Goal: Communication & Community: Answer question/provide support

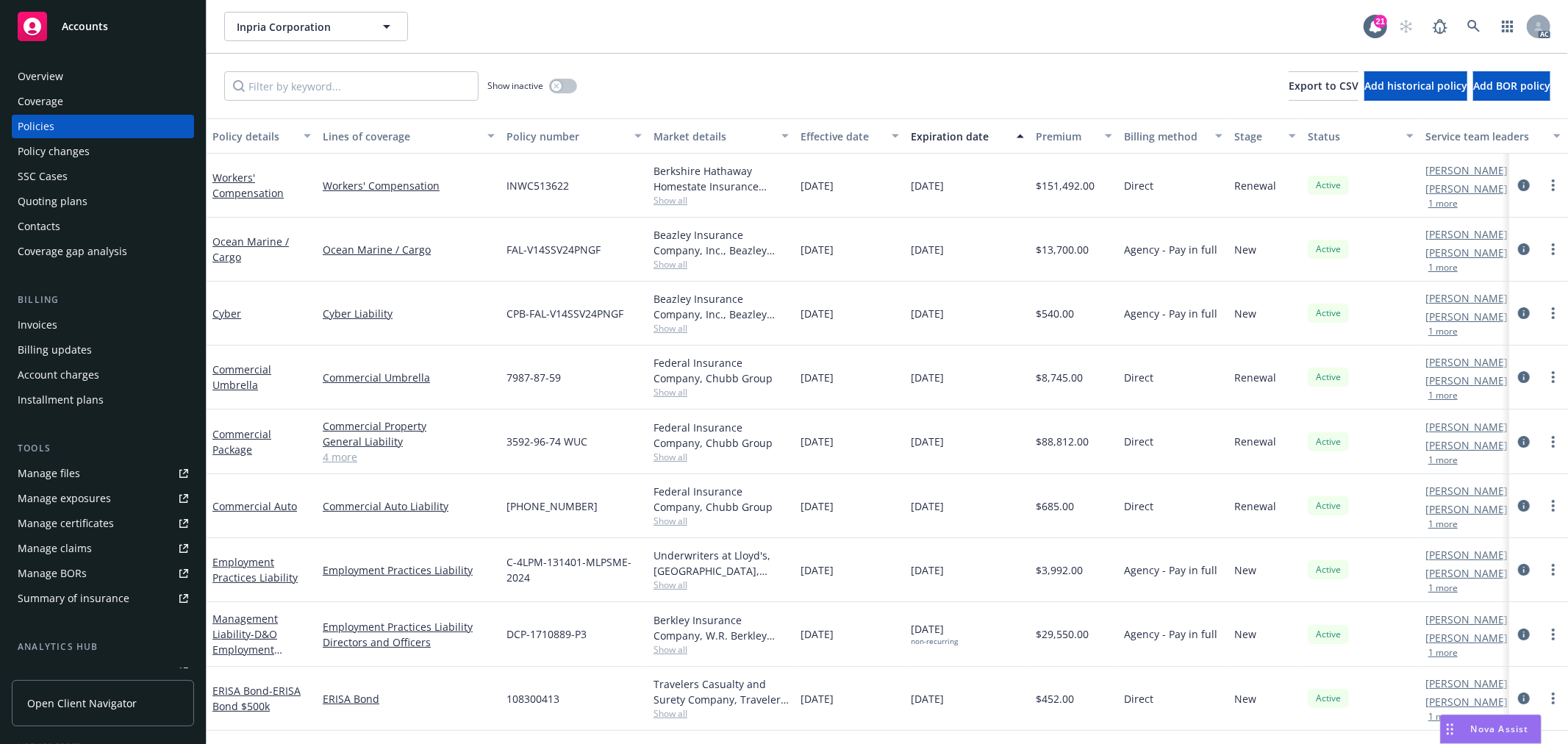
click at [1493, 723] on span "Nova Assist" at bounding box center [1500, 729] width 58 height 13
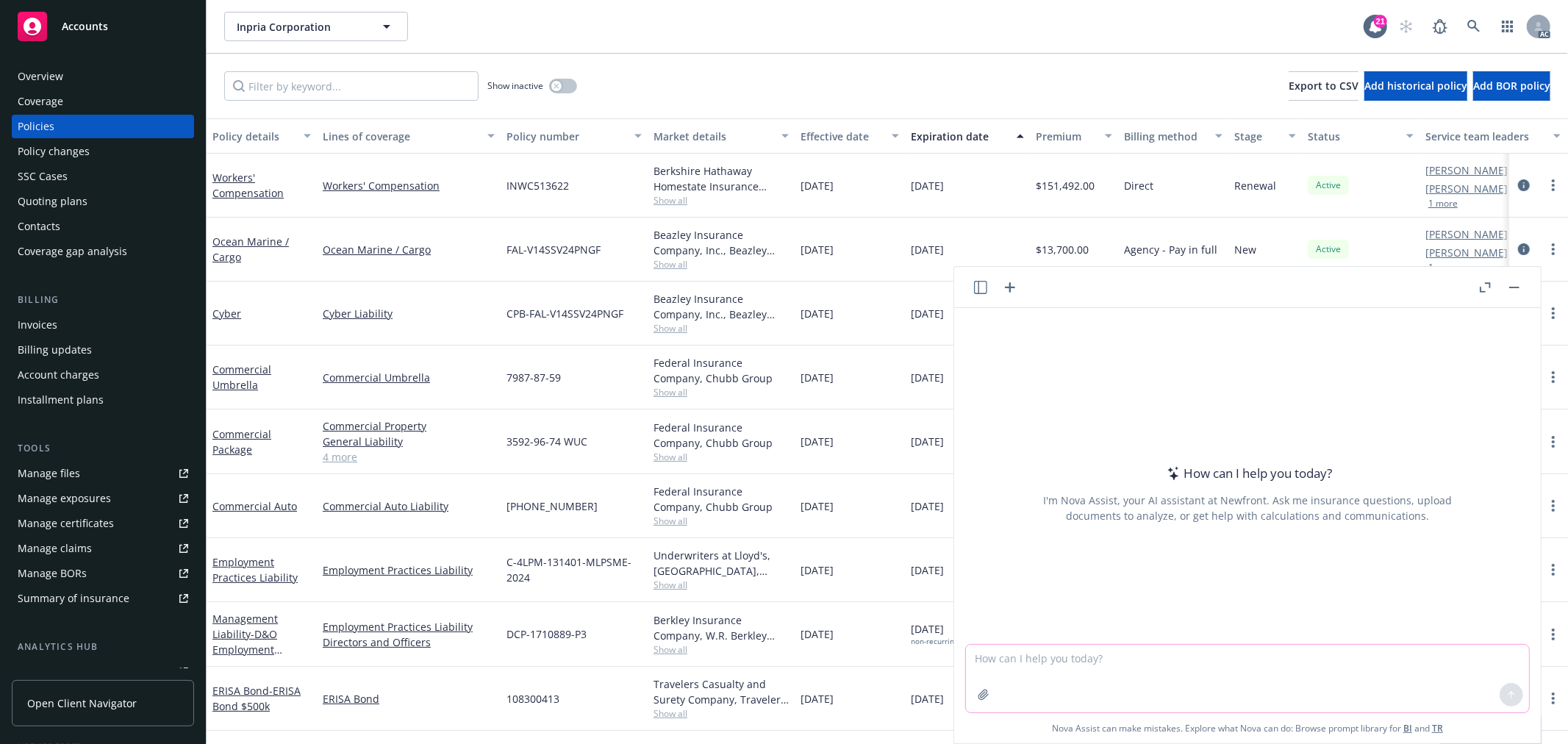
click at [1219, 657] on textarea at bounding box center [1247, 679] width 564 height 68
type textarea "f"
paste textarea "I noticed you are confirming the true cyber coverage related things with [PERSO…"
type textarea "翻译并润色：I noticed you are confirming the true cyber coverage related things with …"
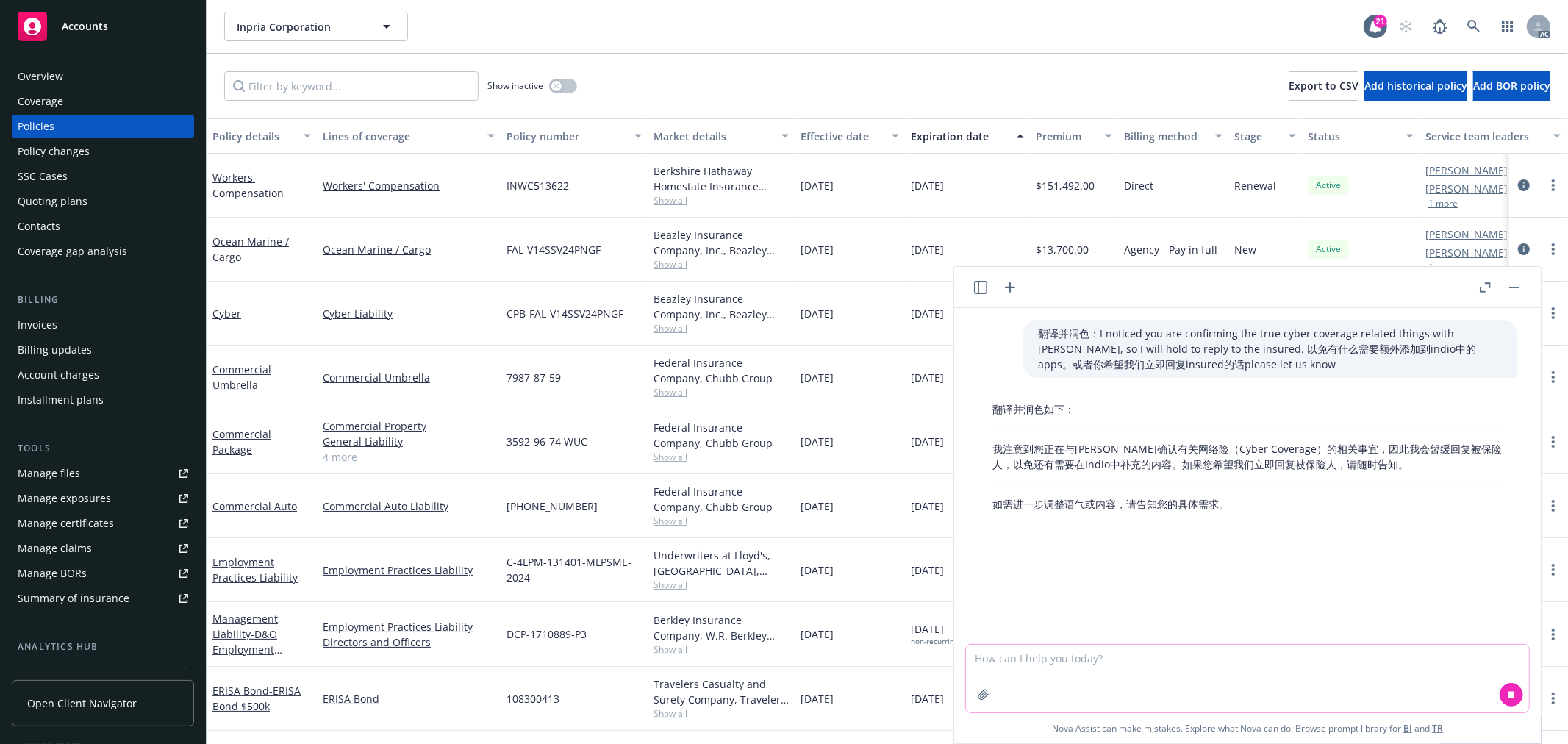
click at [1119, 680] on textarea at bounding box center [1247, 679] width 564 height 68
type textarea "英文"
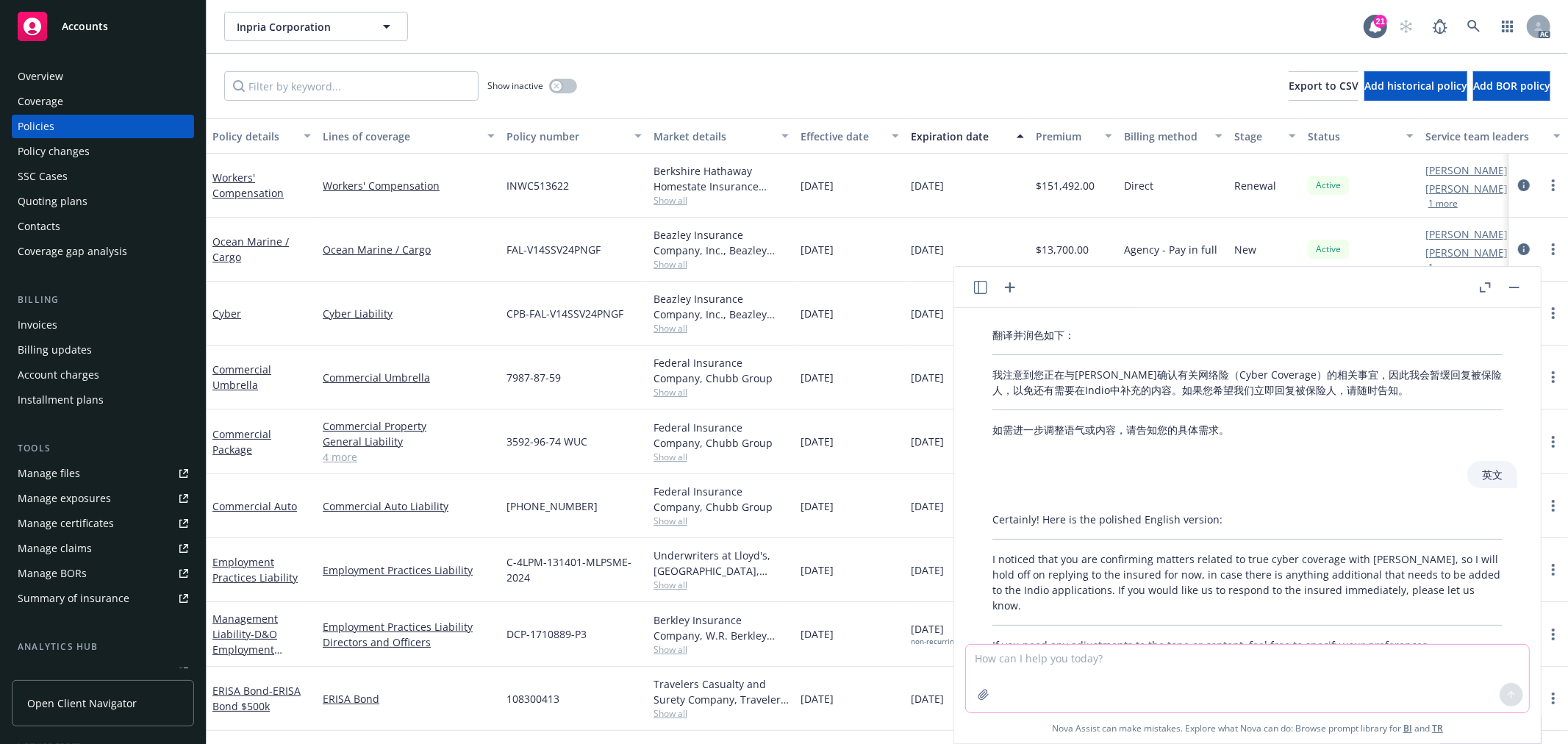
scroll to position [109, 0]
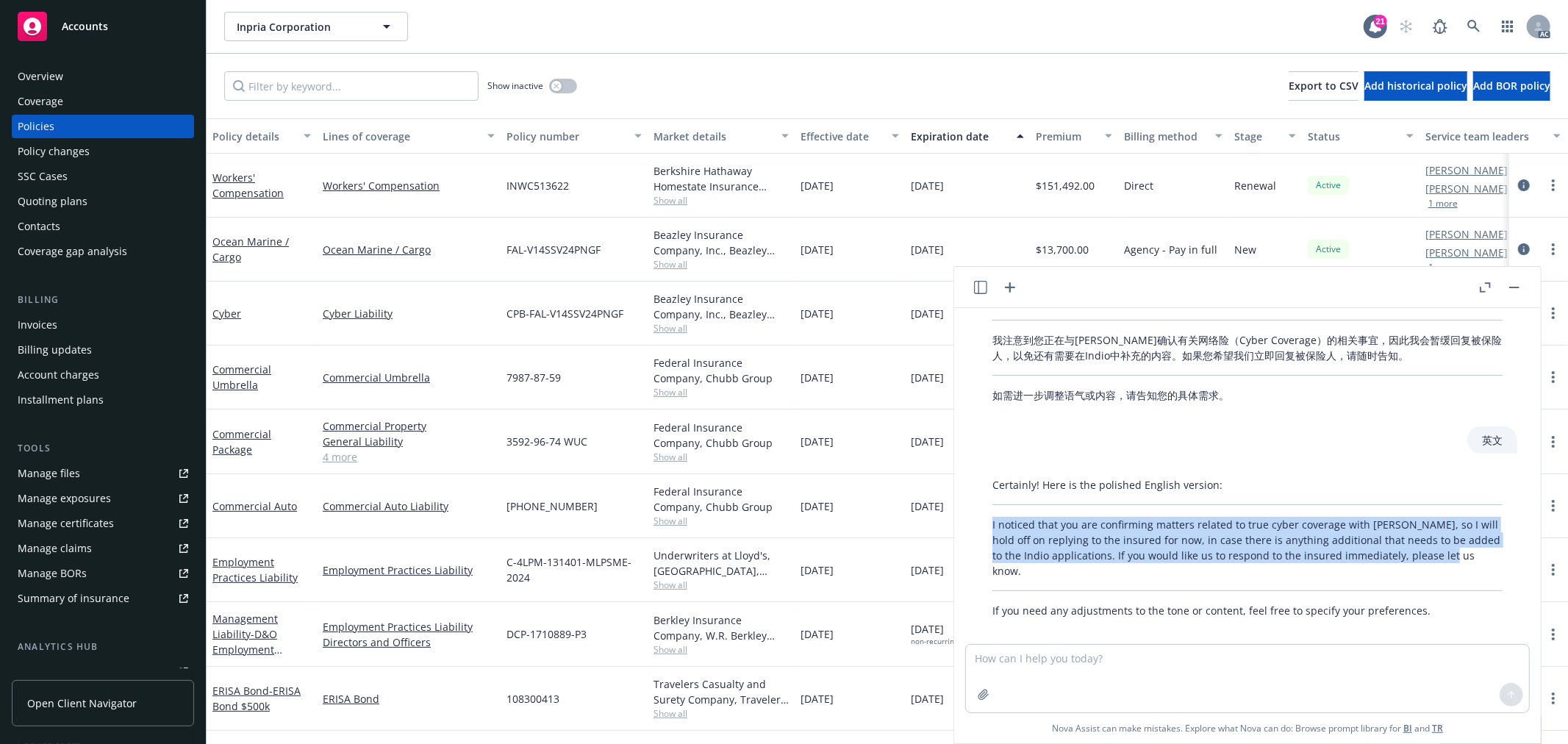
drag, startPoint x: 1463, startPoint y: 556, endPoint x: 965, endPoint y: 520, distance: 499.3
click at [965, 520] on div "翻译并润色：I noticed you are confirming the true cyber coverage related things with …" at bounding box center [1247, 476] width 586 height 336
copy p "I noticed that you are confirming matters related to true cyber coverage with […"
click at [1250, 672] on textarea at bounding box center [1247, 679] width 564 height 68
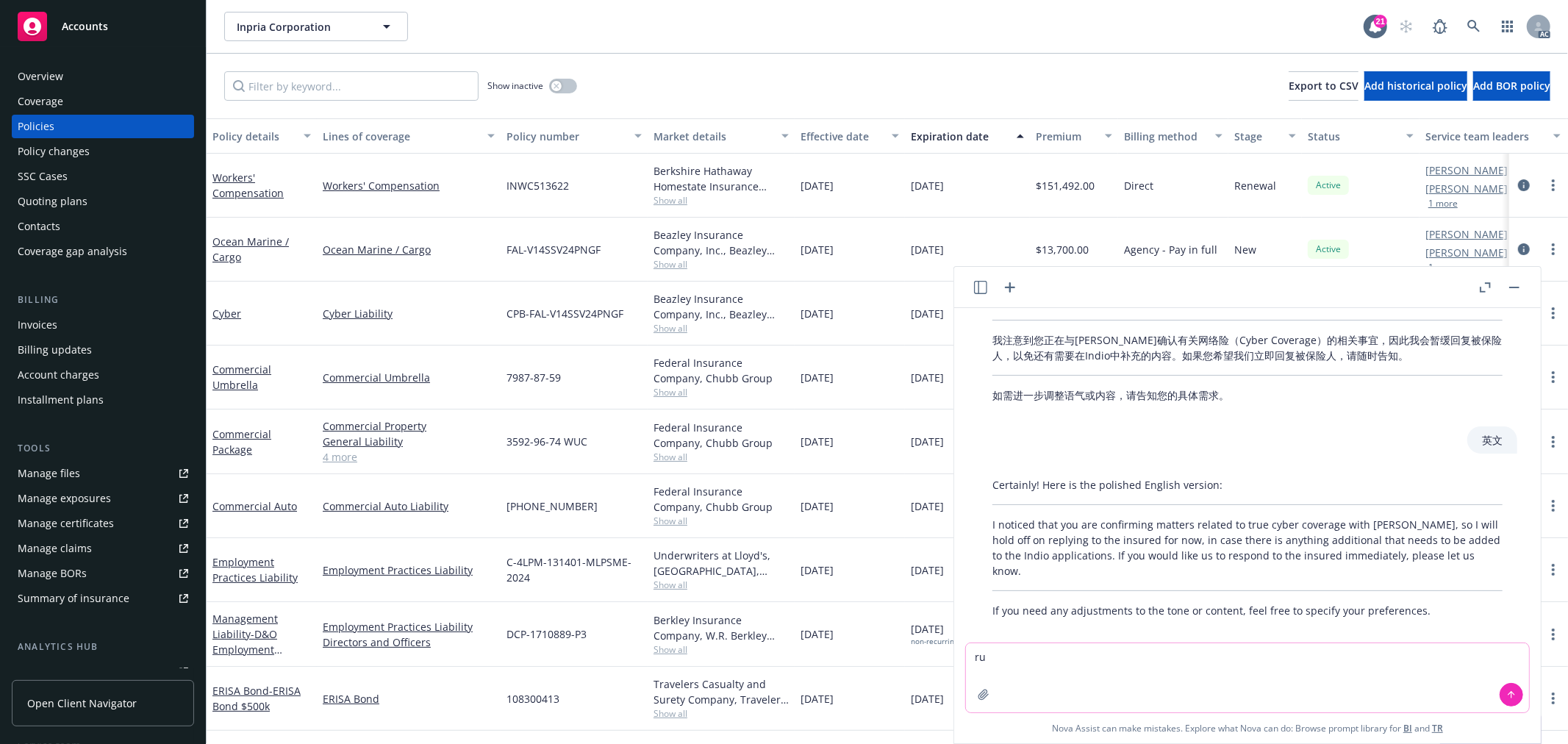
type textarea "r"
type textarea "软"
type textarea "r"
type textarea "翻译: 完成的app我在8/14号的时候已经发给你了。我在这里又贴上了供你参考。"
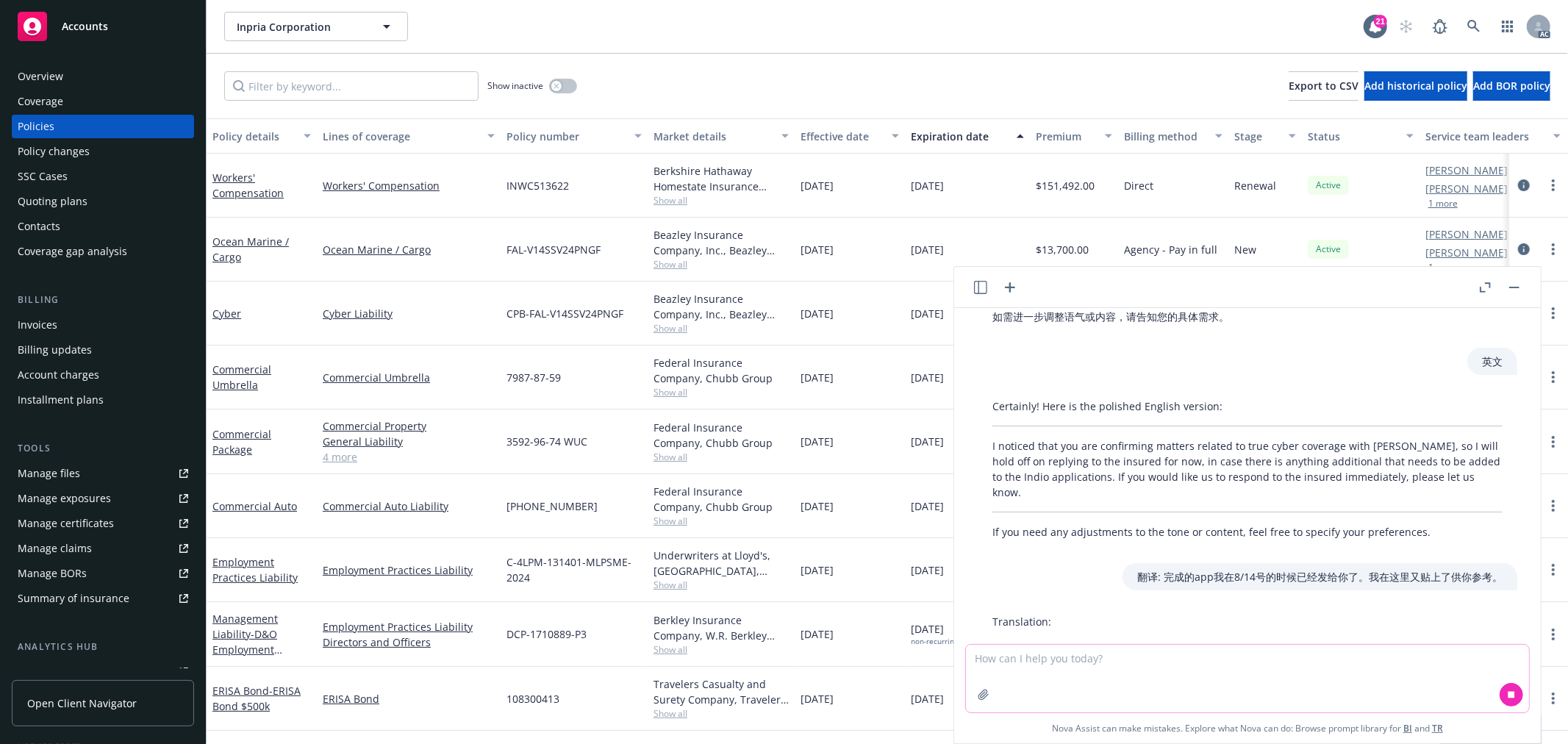
scroll to position [241, 0]
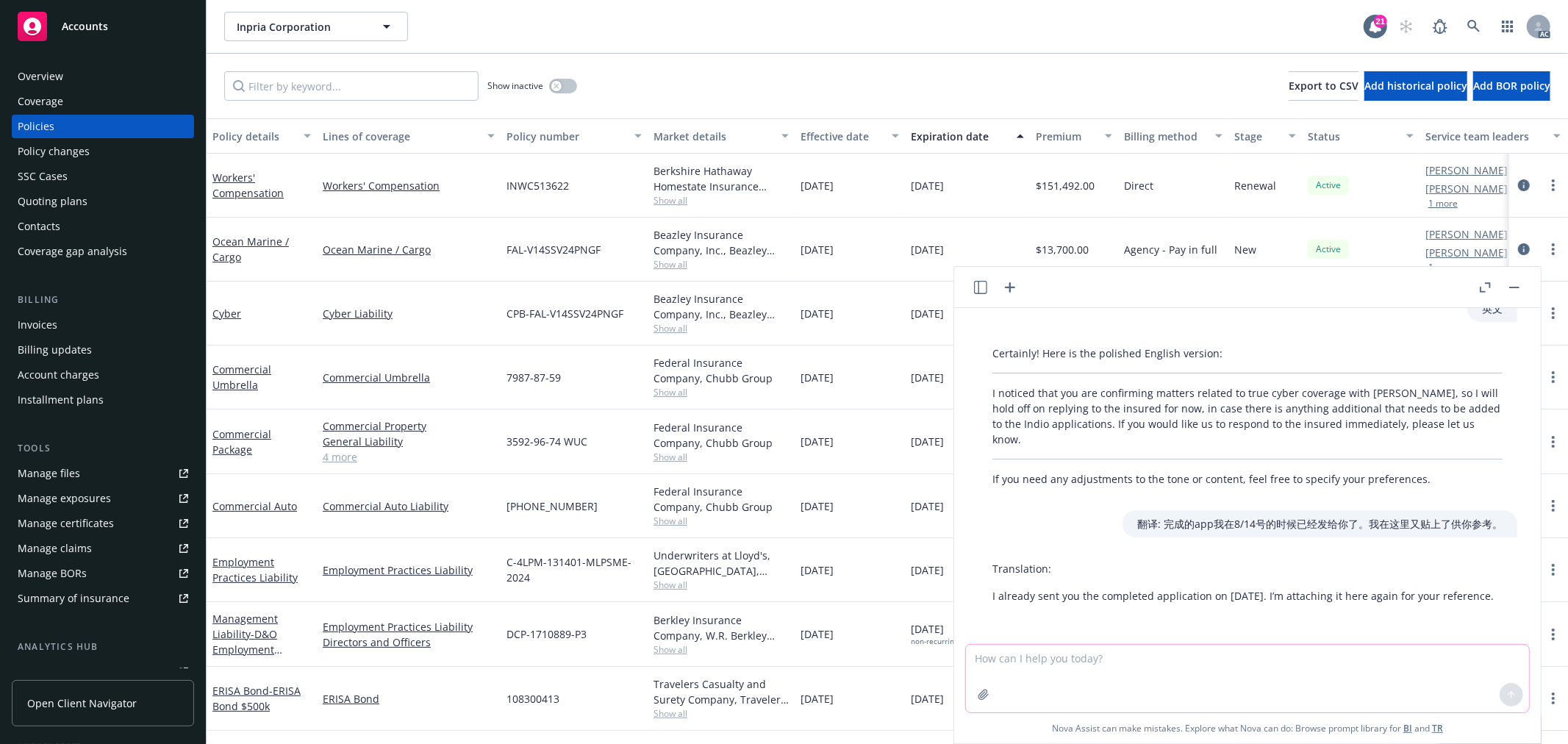
click at [1077, 655] on textarea at bounding box center [1247, 679] width 564 height 68
type textarea "友"
type textarea "语气友好一些"
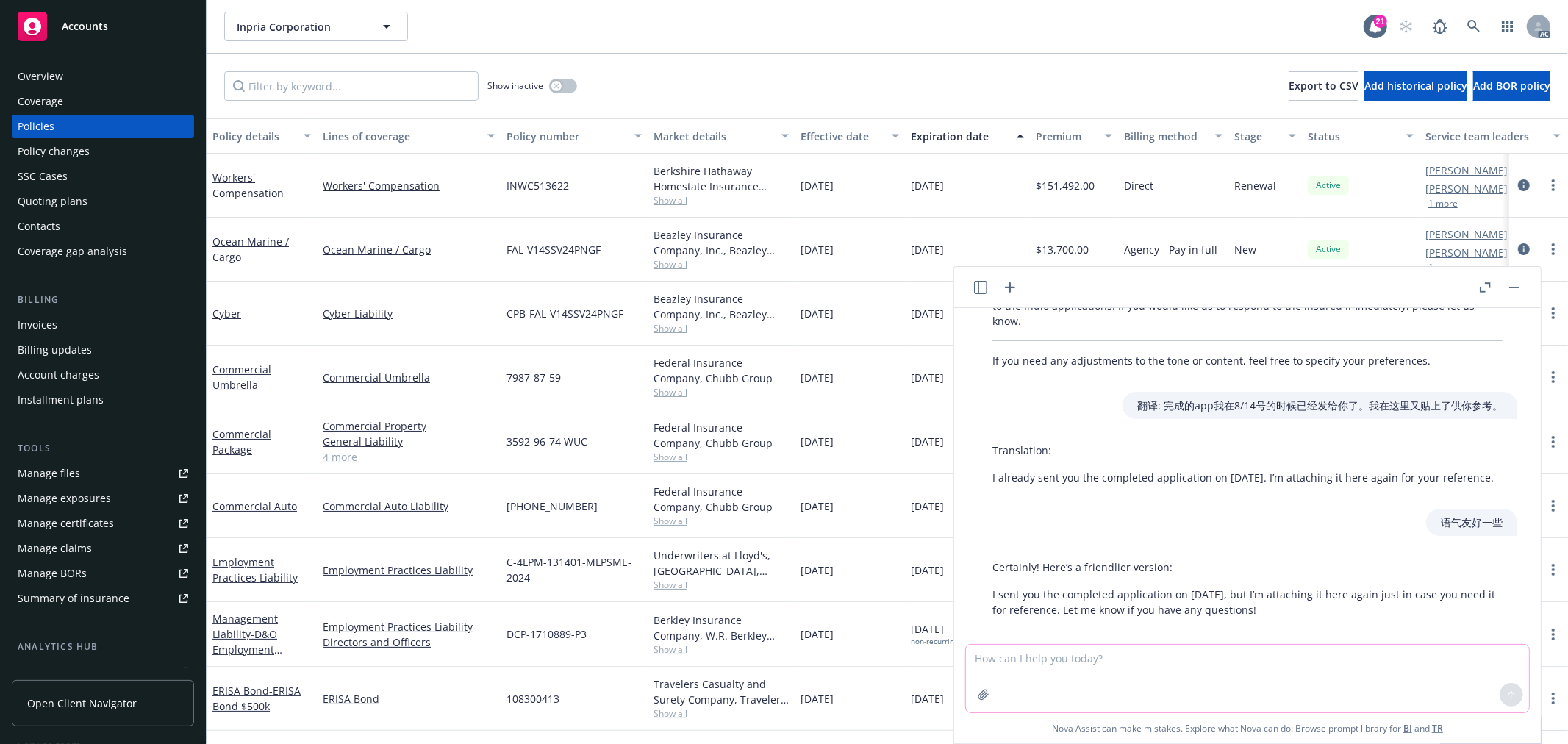
scroll to position [373, 0]
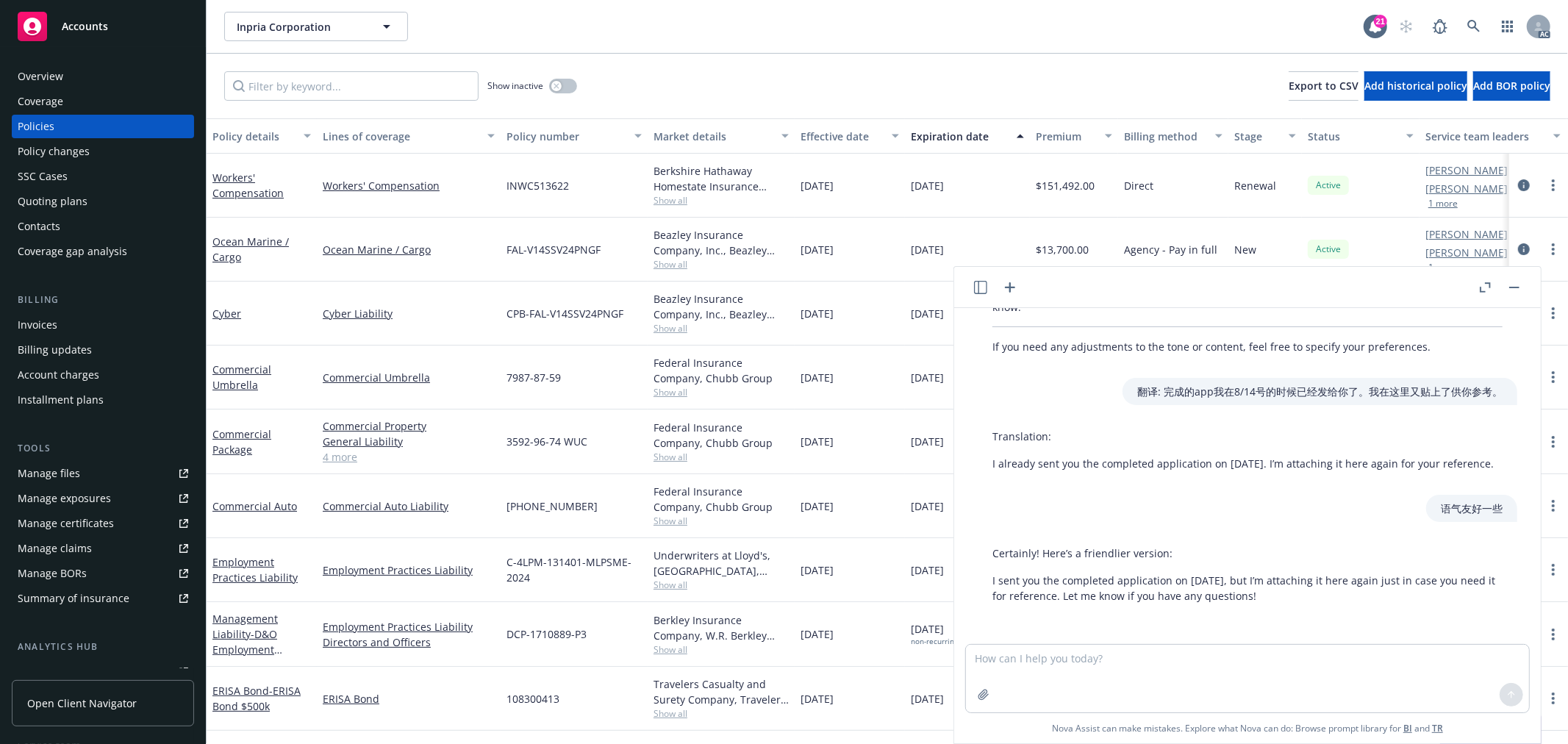
drag, startPoint x: 995, startPoint y: 579, endPoint x: 1287, endPoint y: 592, distance: 292.3
click at [1287, 592] on p "I sent you the completed application on [DATE], but I’m attaching it here again…" at bounding box center [1247, 588] width 510 height 31
copy p "sent you the completed application on [DATE], but I’m attaching it here again j…"
click at [1151, 657] on textarea at bounding box center [1247, 679] width 564 height 68
paste textarea "I sent you the completed application on [DATE], but I’m attaching it here again…"
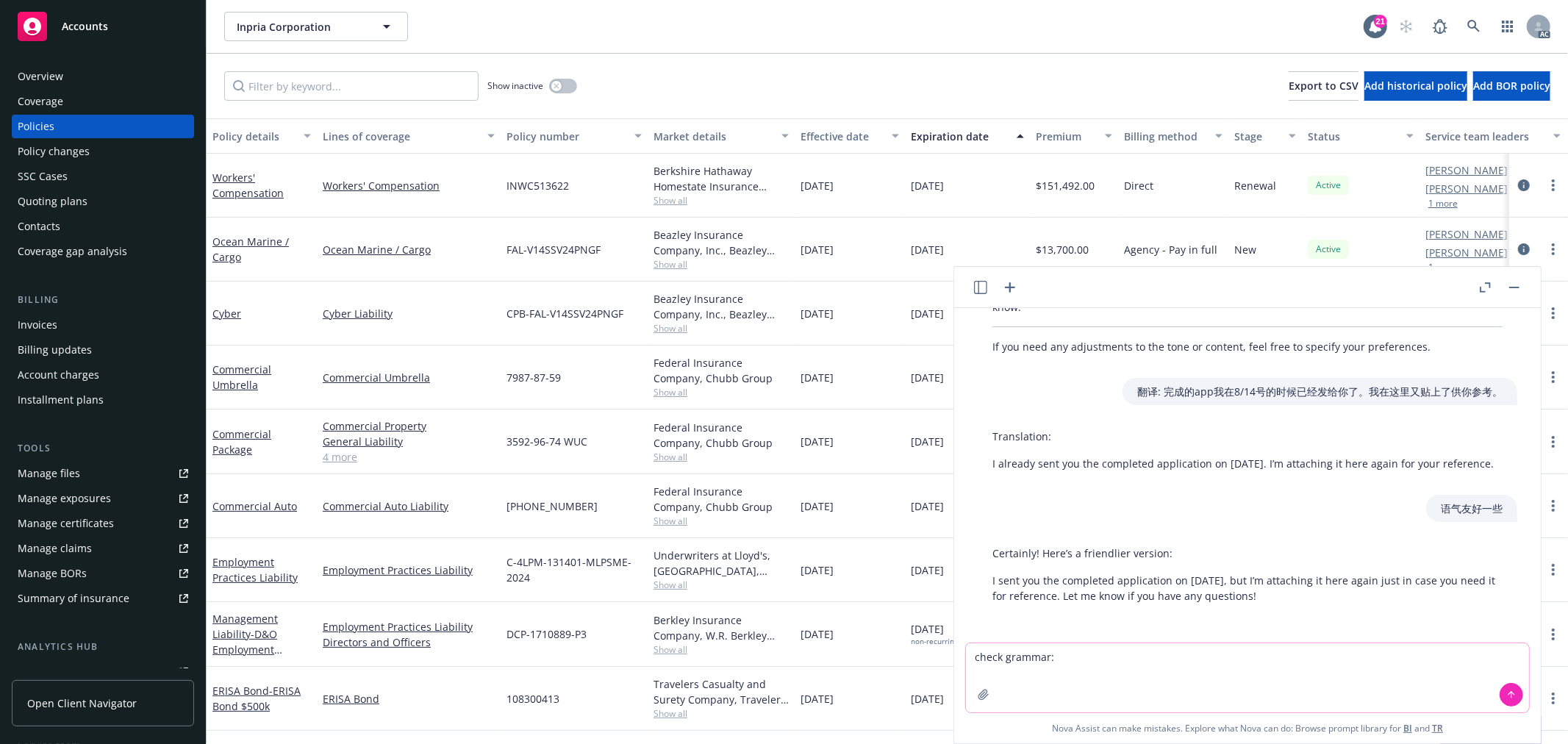
type textarea "check grammar: I sent you the completed application on [DATE], but I’m attachin…"
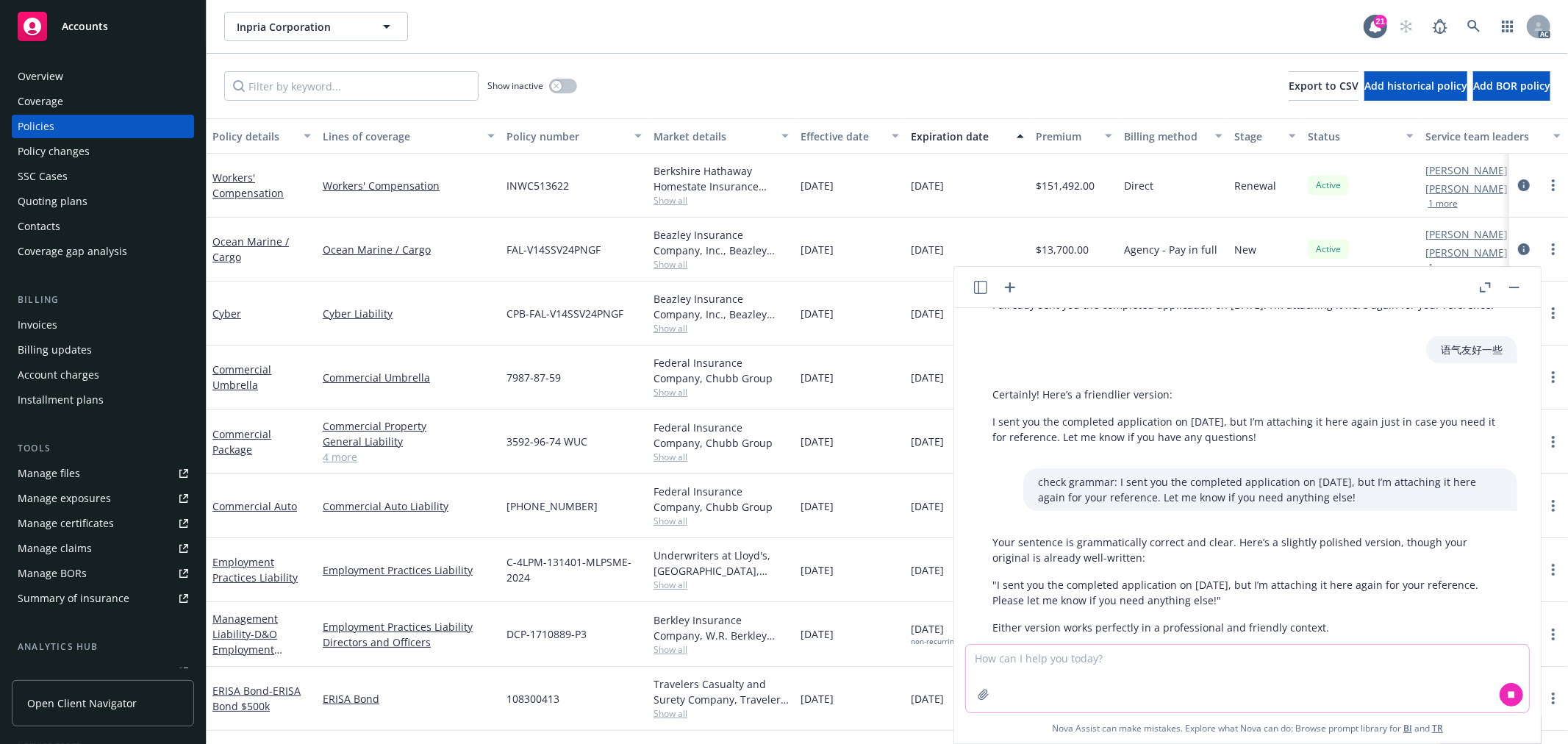
scroll to position [564, 0]
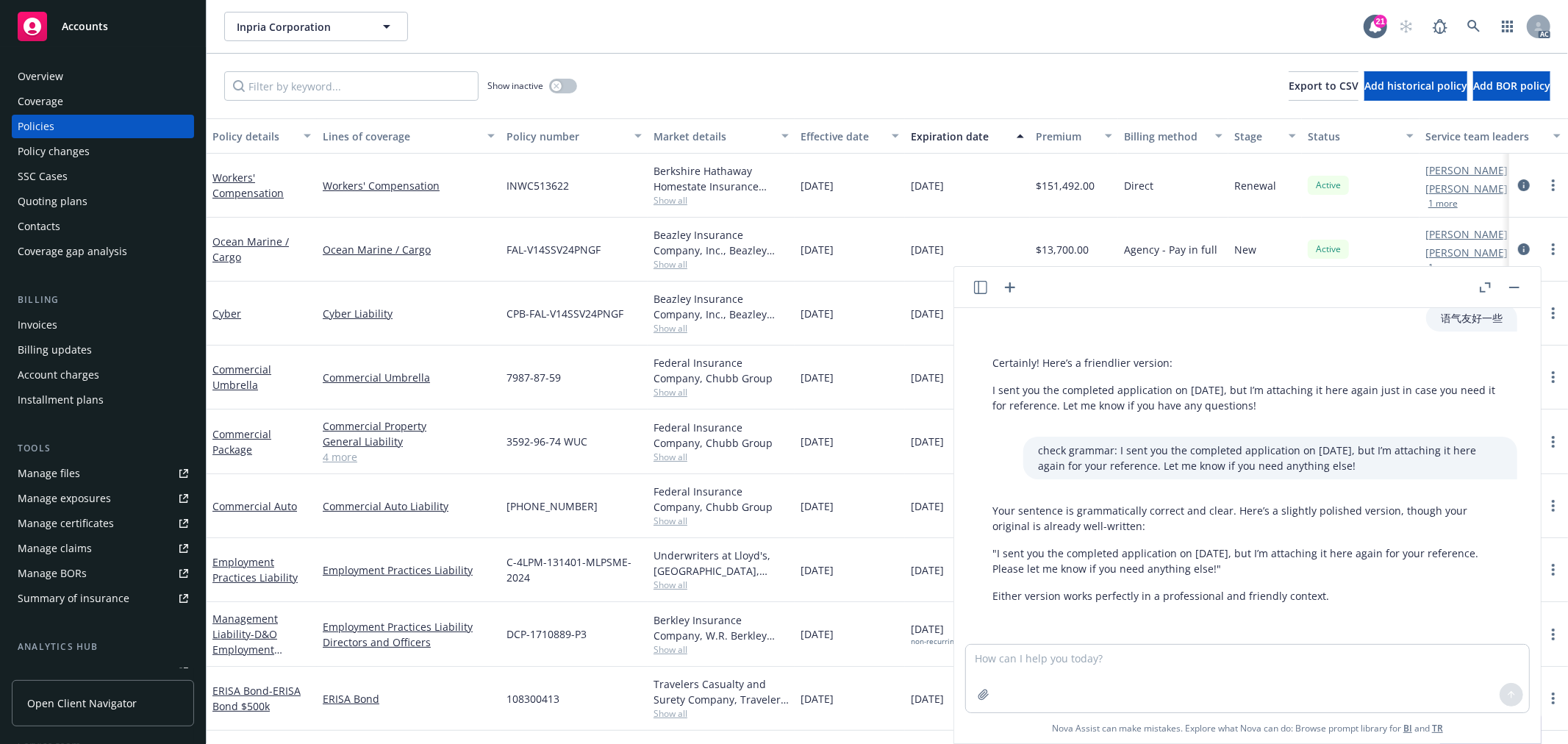
drag, startPoint x: 1263, startPoint y: 570, endPoint x: 1045, endPoint y: 573, distance: 218.0
click at [1045, 573] on p ""I sent you the completed application on [DATE], but I’m attaching it here agai…" at bounding box center [1247, 562] width 510 height 31
copy p "Please let me know if you need anything else!""
click at [1010, 644] on div at bounding box center [1247, 679] width 565 height 69
type textarea "什"
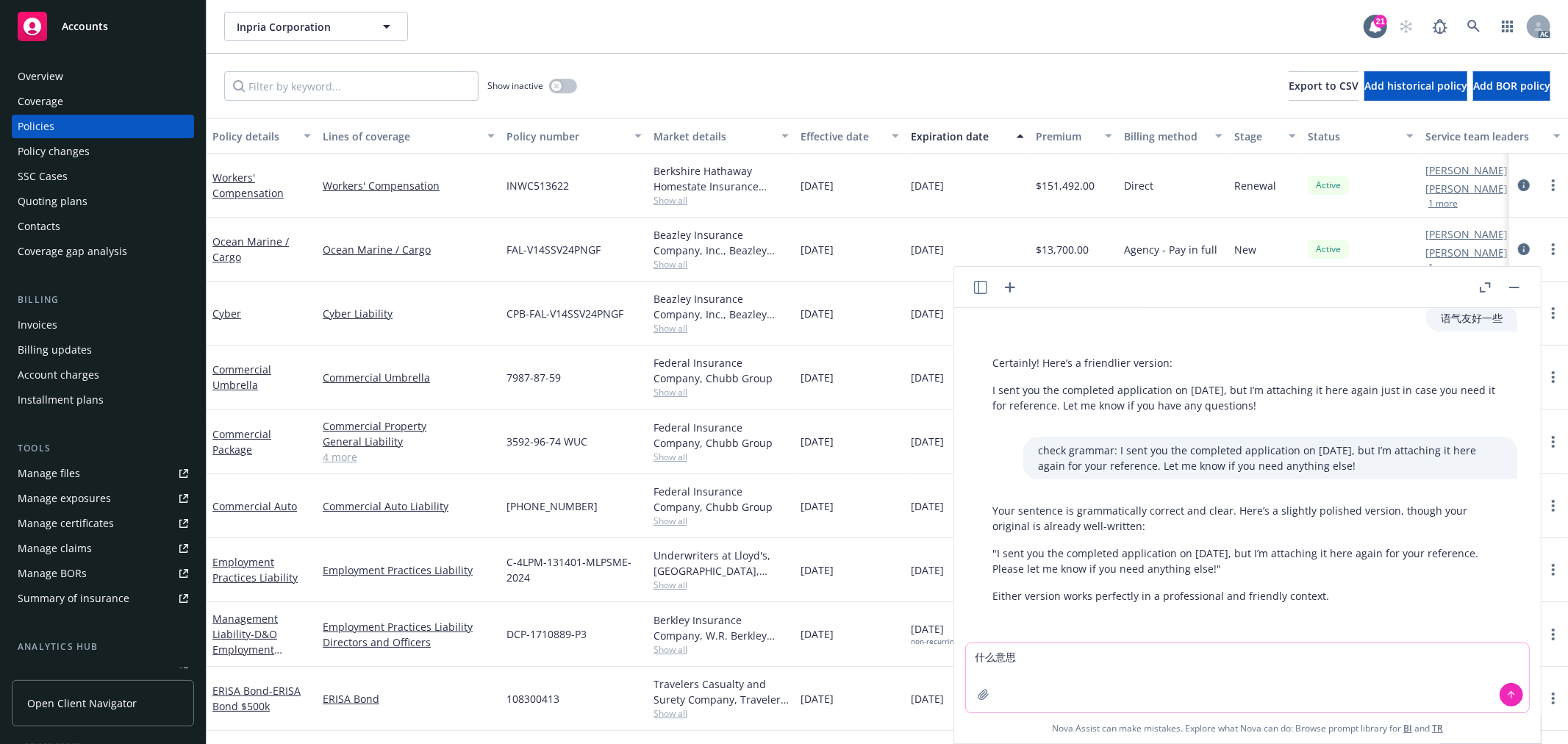
paste textarea "This one is off-cycle with the rest of their insurance. Can you provide options…"
type textarea "This one is off-cycle with the rest of their insurance. Can you provide options…"
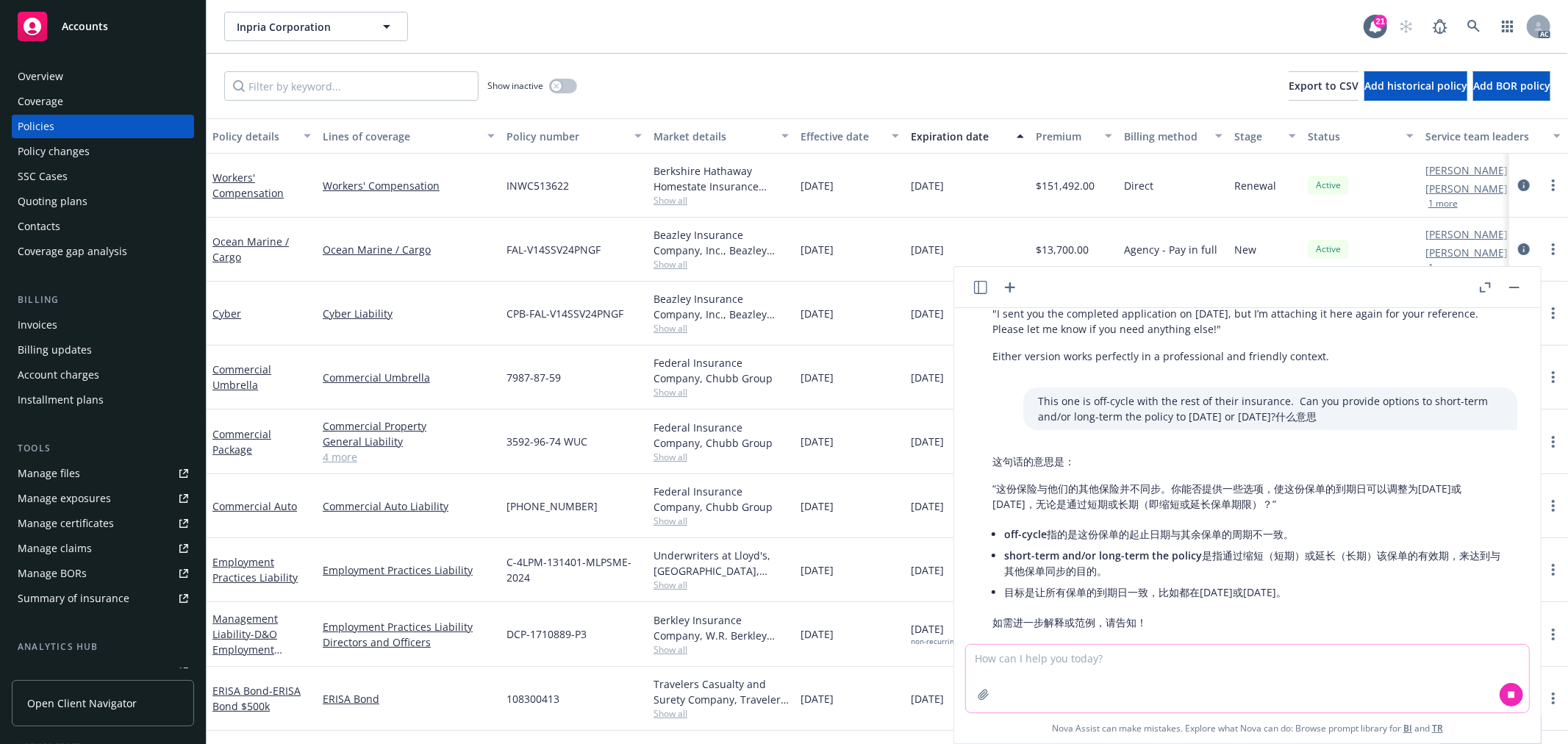
scroll to position [830, 0]
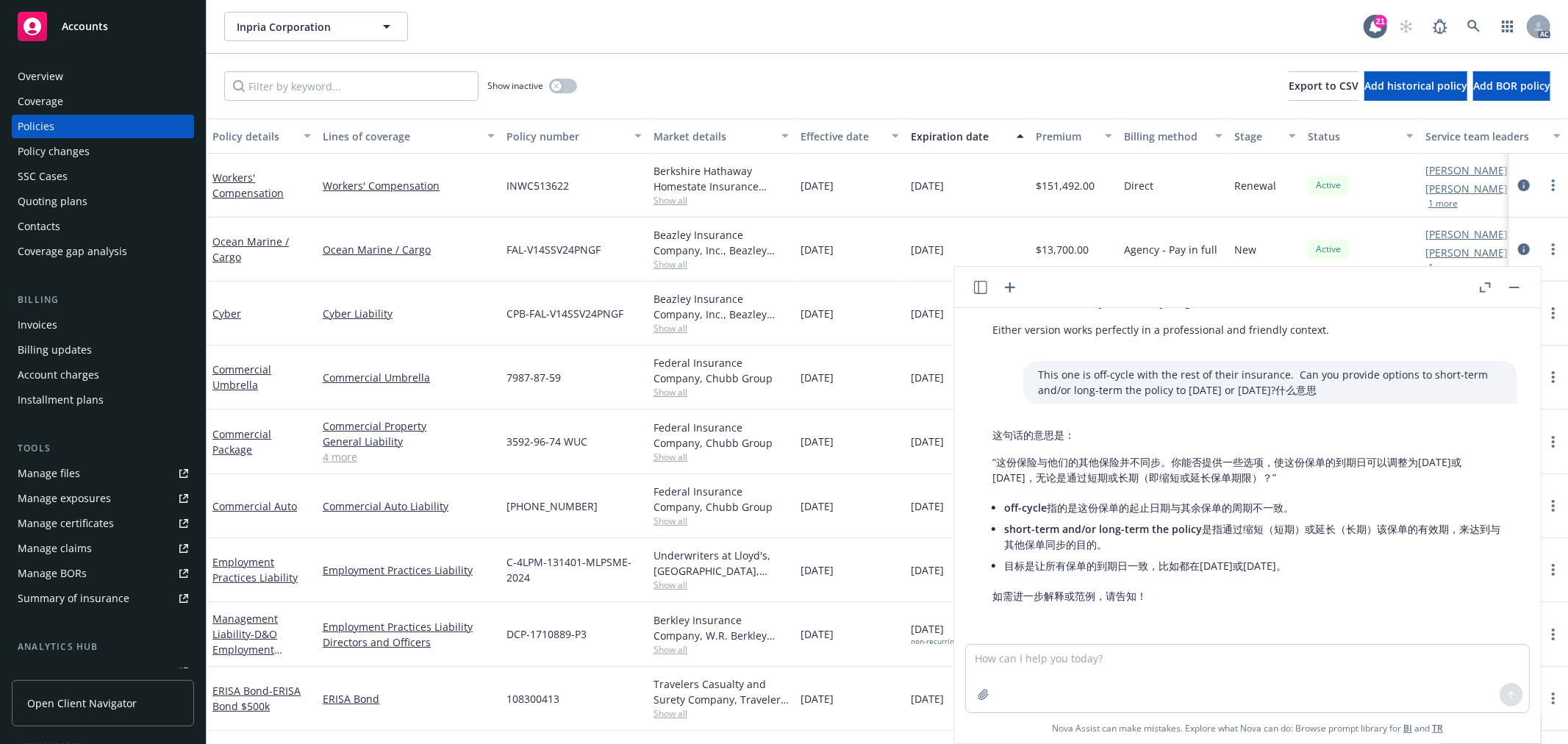
drag, startPoint x: 1022, startPoint y: 462, endPoint x: 1346, endPoint y: 472, distance: 324.2
click at [1346, 472] on p "“这份保险与他们的其他保险并不同步。你能否提供一些选项，使这份保单的到期日可以调整为[DATE]或[DATE]，无论是通过短期或长期（即缩短或延长保单期限）？”" at bounding box center [1247, 470] width 510 height 31
click at [995, 662] on textarea at bounding box center [1247, 679] width 564 height 68
paste textarea "[PERSON_NAME] and [PERSON_NAME] will get these documents uploaded. However, not…"
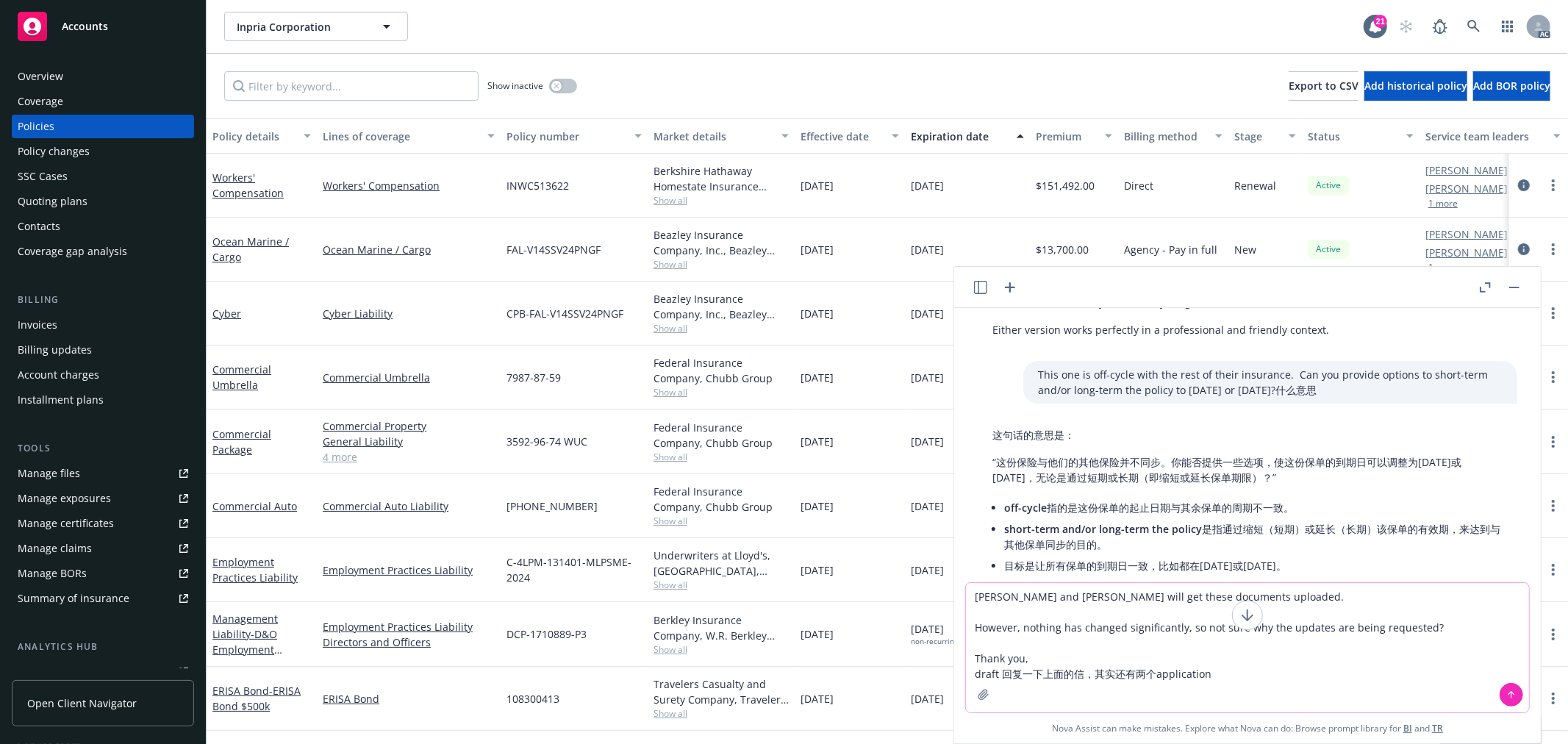
click at [1113, 672] on textarea "[PERSON_NAME] and [PERSON_NAME] will get these documents uploaded. However, not…" at bounding box center [1247, 647] width 564 height 129
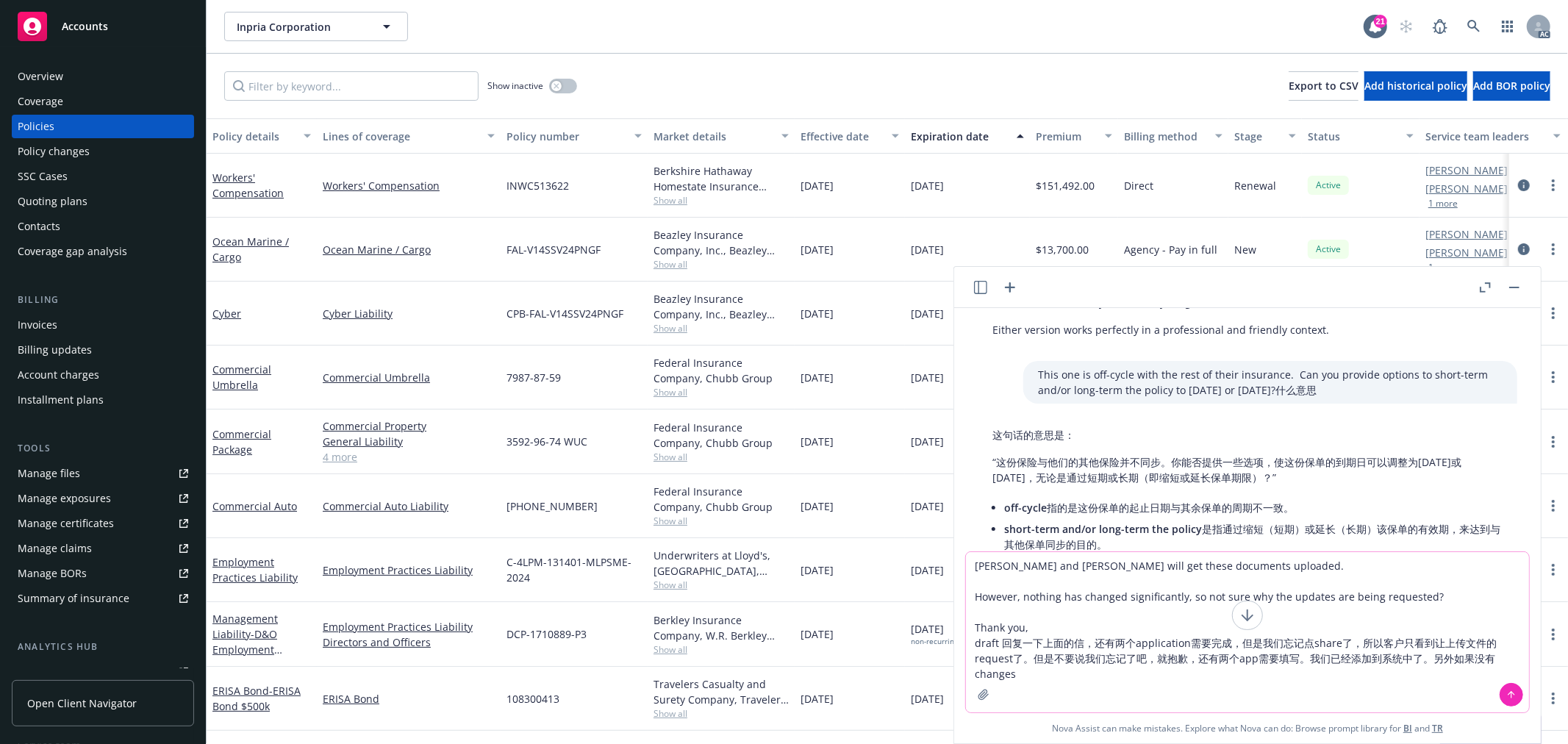
click at [1450, 661] on textarea "[PERSON_NAME] and [PERSON_NAME] will get these documents uploaded. However, not…" at bounding box center [1247, 632] width 564 height 160
click at [1152, 675] on textarea "[PERSON_NAME] and [PERSON_NAME] will get these documents uploaded. However, not…" at bounding box center [1247, 632] width 564 height 160
click at [1157, 672] on textarea "[PERSON_NAME] and [PERSON_NAME] will get these documents uploaded. However, not…" at bounding box center [1247, 632] width 564 height 160
click at [1208, 672] on textarea "[PERSON_NAME] and [PERSON_NAME] will get these documents uploaded. However, not…" at bounding box center [1247, 632] width 564 height 160
type textarea "[PERSON_NAME] and [PERSON_NAME] will get these documents uploaded. However, not…"
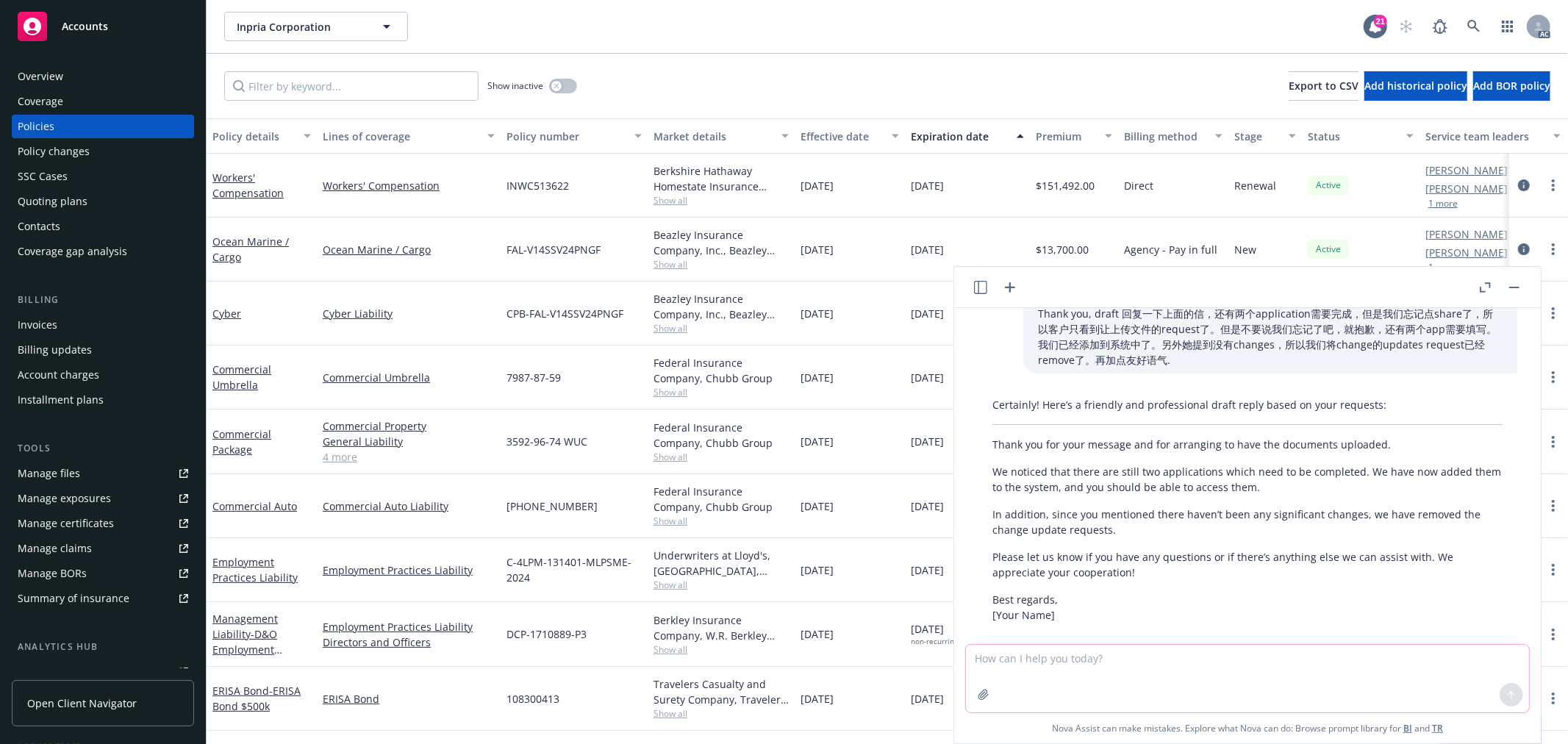
scroll to position [1230, 0]
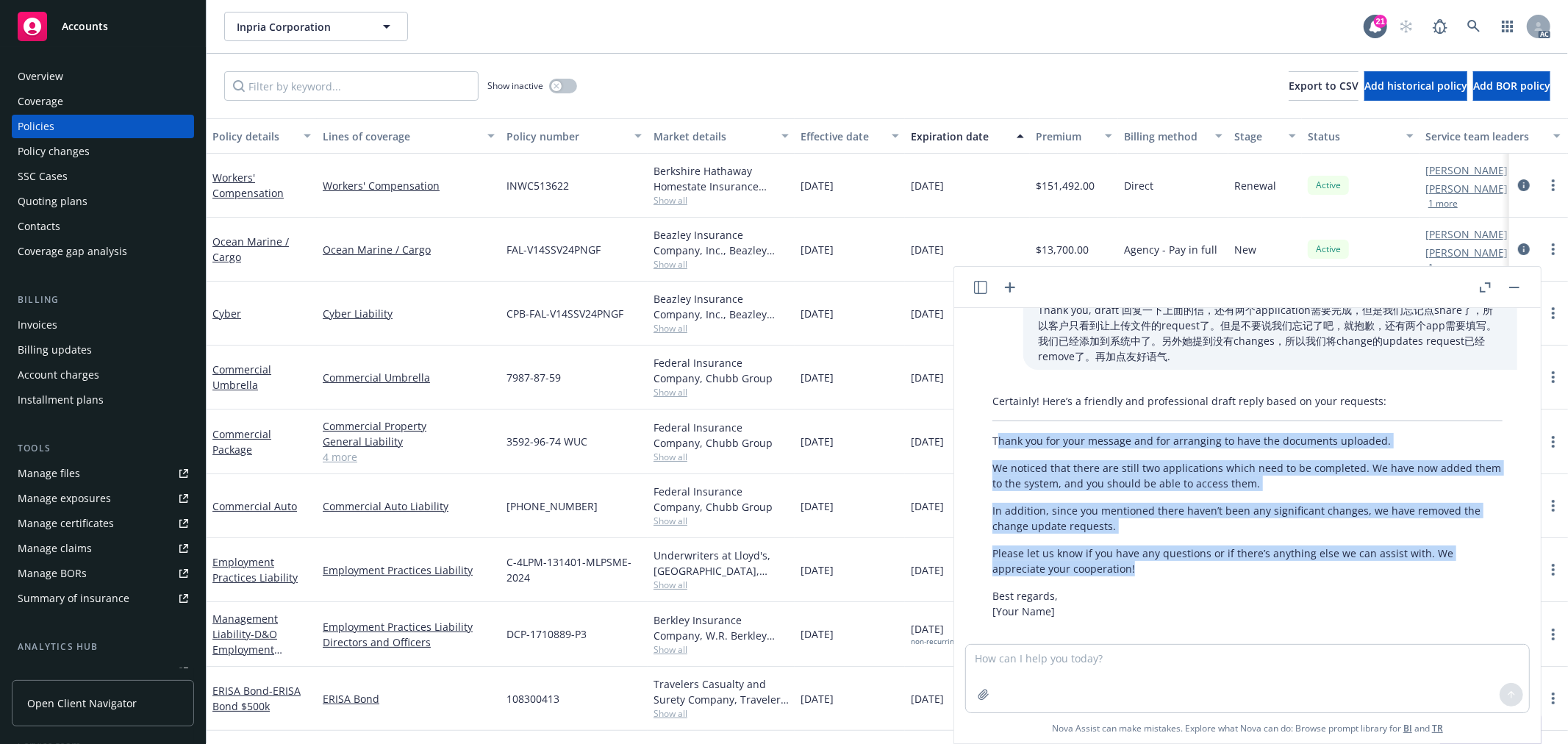
drag, startPoint x: 1138, startPoint y: 553, endPoint x: 996, endPoint y: 417, distance: 196.6
click at [996, 417] on div "Certainly! Here’s a friendly and professional draft reply based on your request…" at bounding box center [1247, 507] width 540 height 238
copy div "[PERSON_NAME] you for your message and for arranging to have the documents uplo…"
click at [1151, 549] on p "Please let us know if you have any questions or if there’s anything else we can…" at bounding box center [1247, 562] width 510 height 31
drag, startPoint x: 1134, startPoint y: 552, endPoint x: 989, endPoint y: 422, distance: 194.7
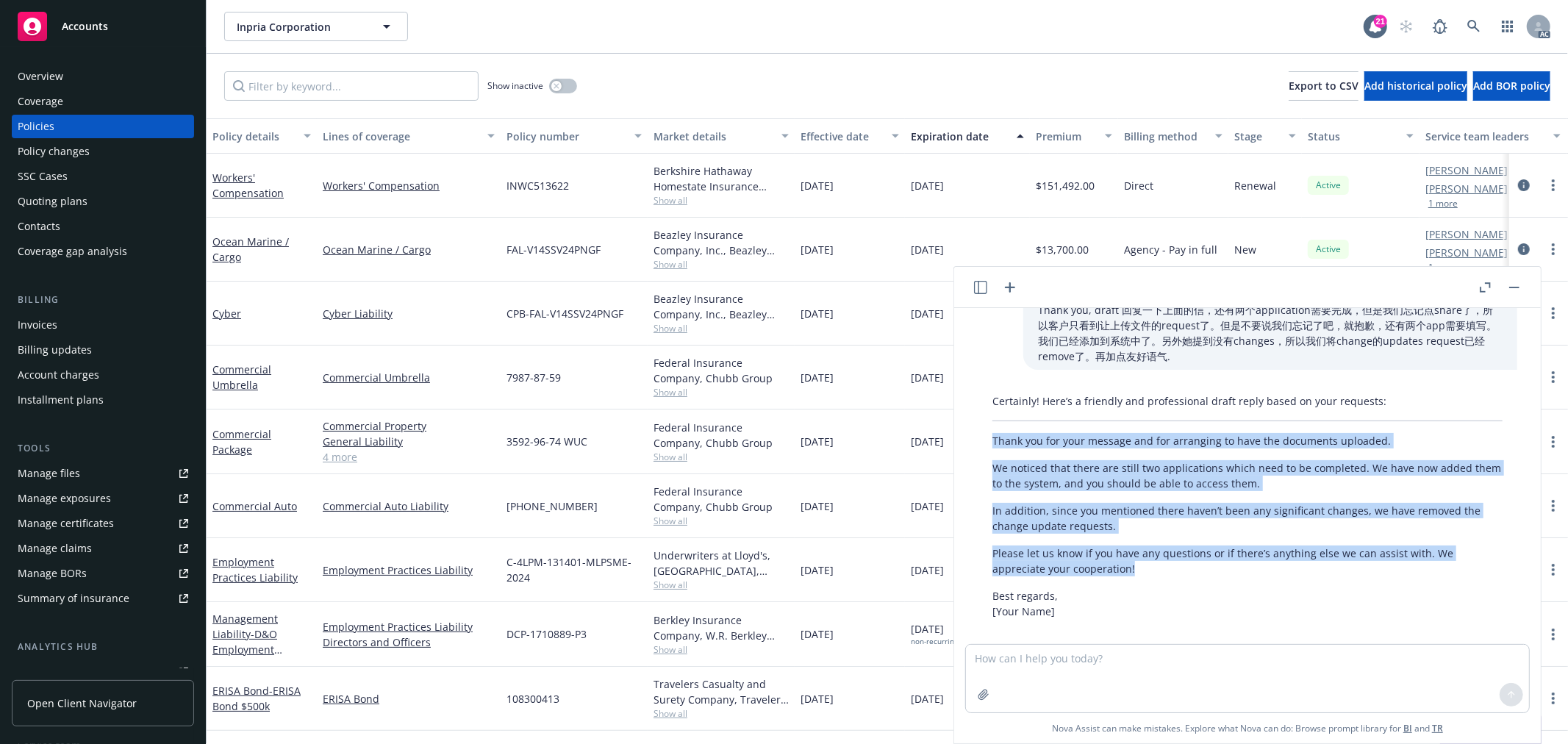
click at [989, 422] on div "Certainly! Here’s a friendly and professional draft reply based on your request…" at bounding box center [1247, 507] width 540 height 238
copy div "Thank you for your message and for arranging to have the documents uploaded. We…"
click at [1077, 660] on textarea at bounding box center [1247, 679] width 564 height 68
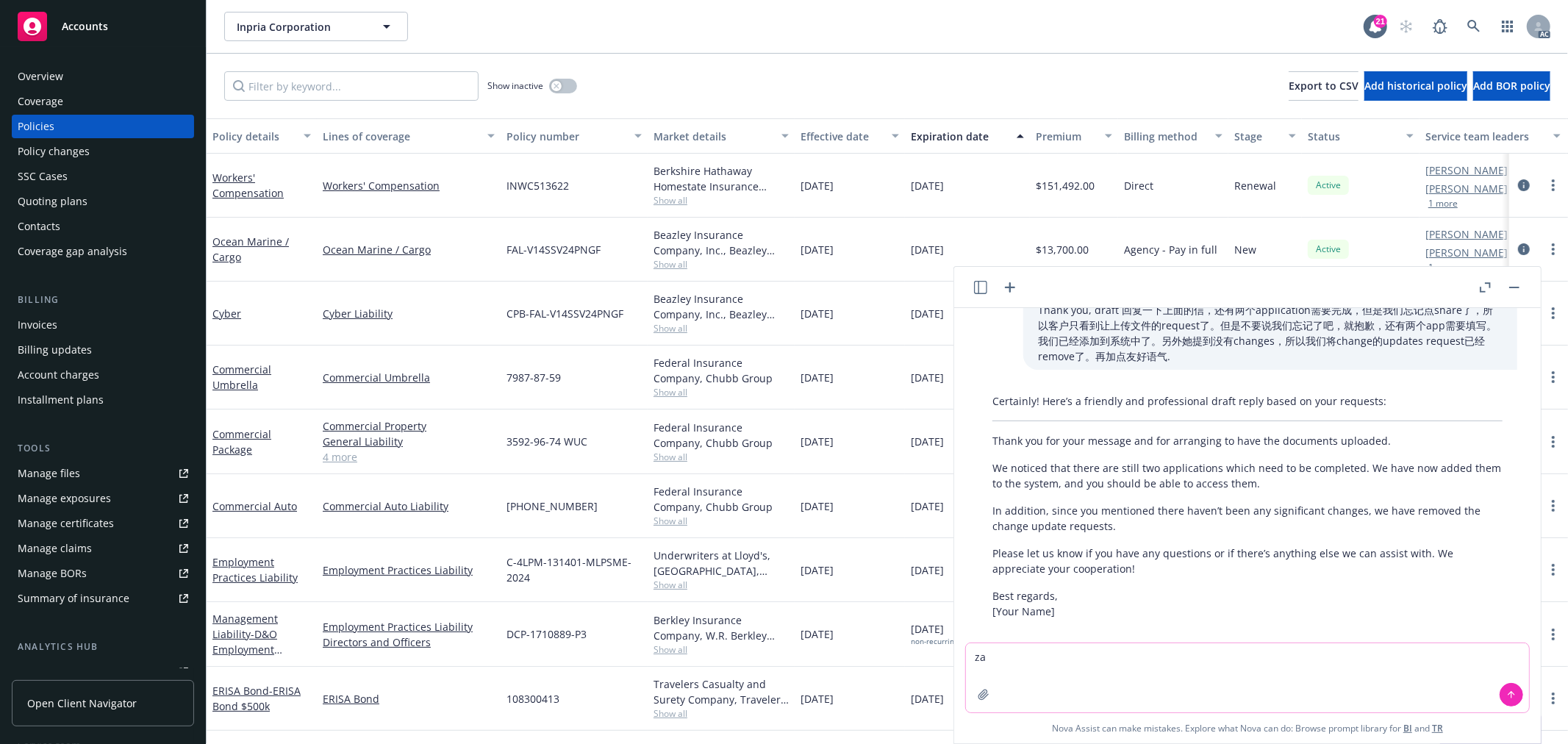
type textarea "z"
type textarea "语气友好一些"
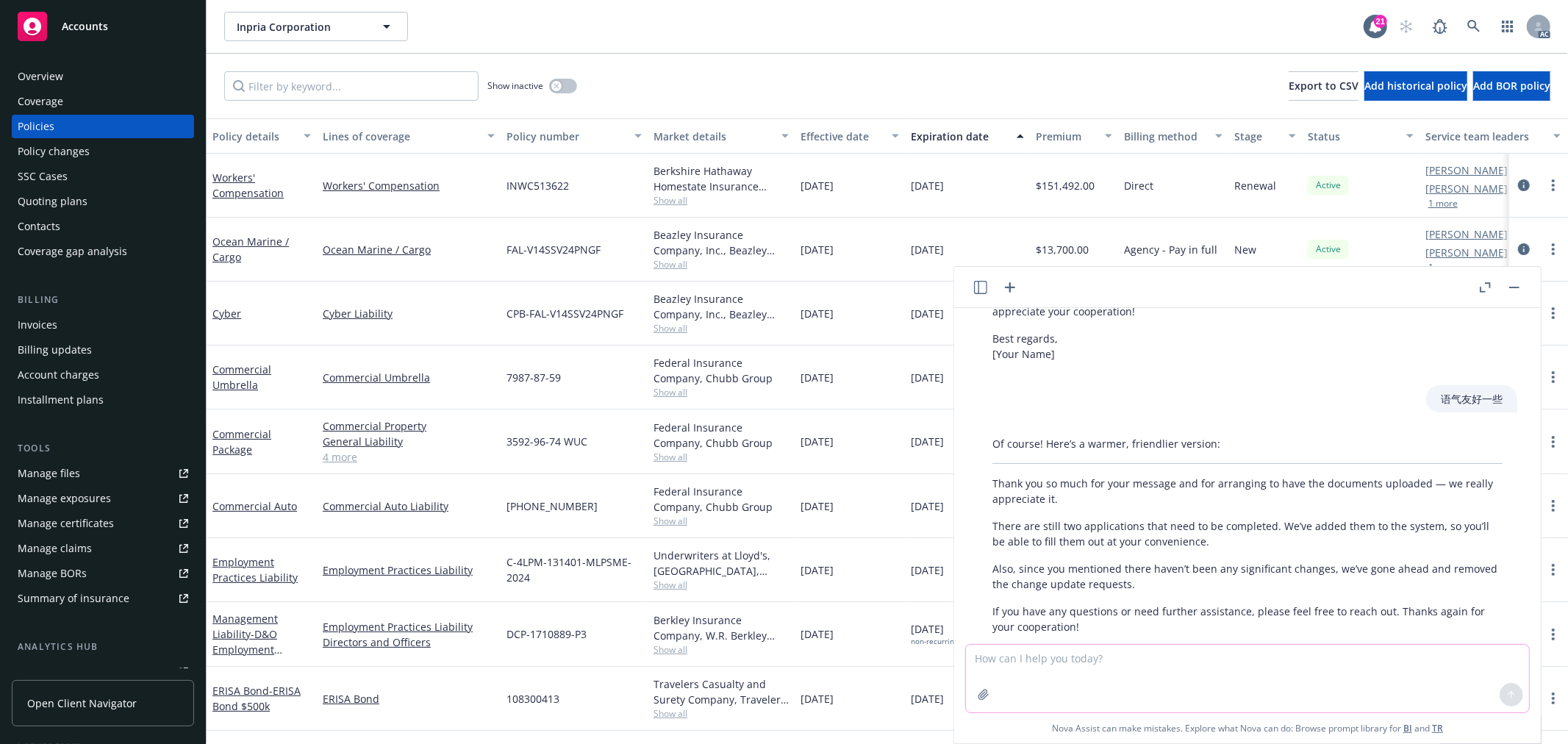
scroll to position [1546, 0]
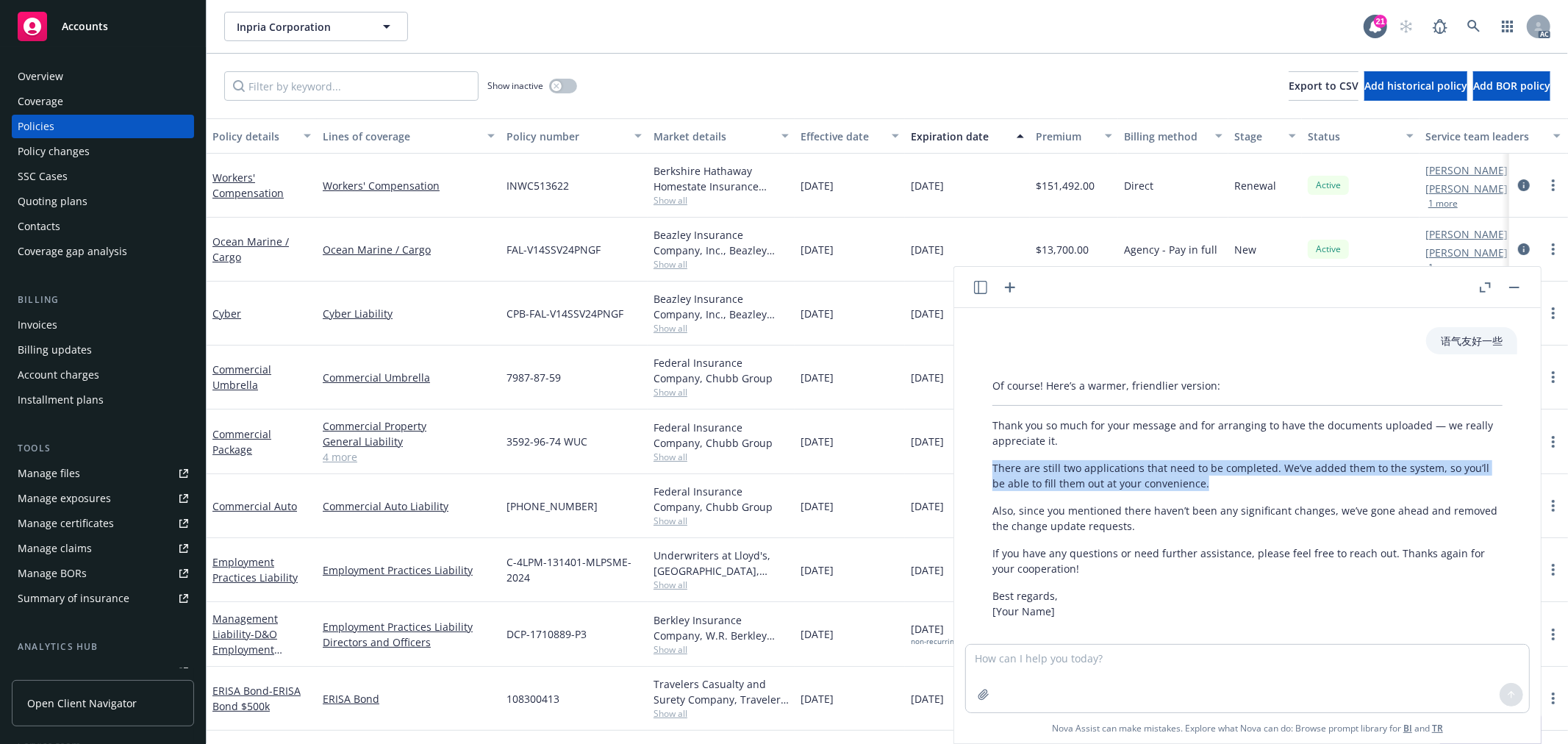
drag, startPoint x: 993, startPoint y: 449, endPoint x: 1208, endPoint y: 469, distance: 215.9
click at [1208, 469] on p "There are still two applications that need to be completed. We’ve added them to…" at bounding box center [1247, 476] width 510 height 31
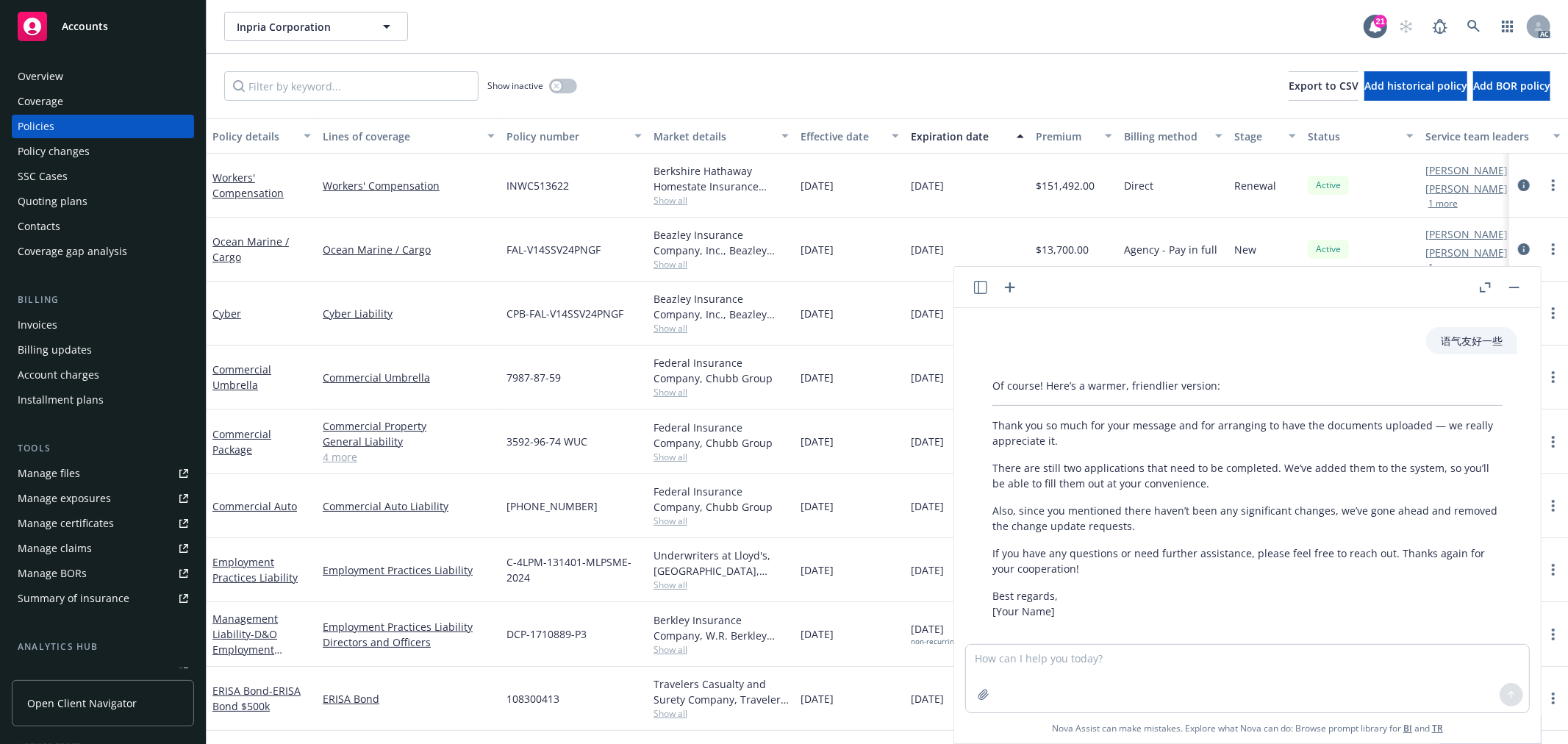
click at [1215, 515] on p "Also, since you mentioned there haven’t been any significant changes, we’ve gon…" at bounding box center [1247, 519] width 510 height 31
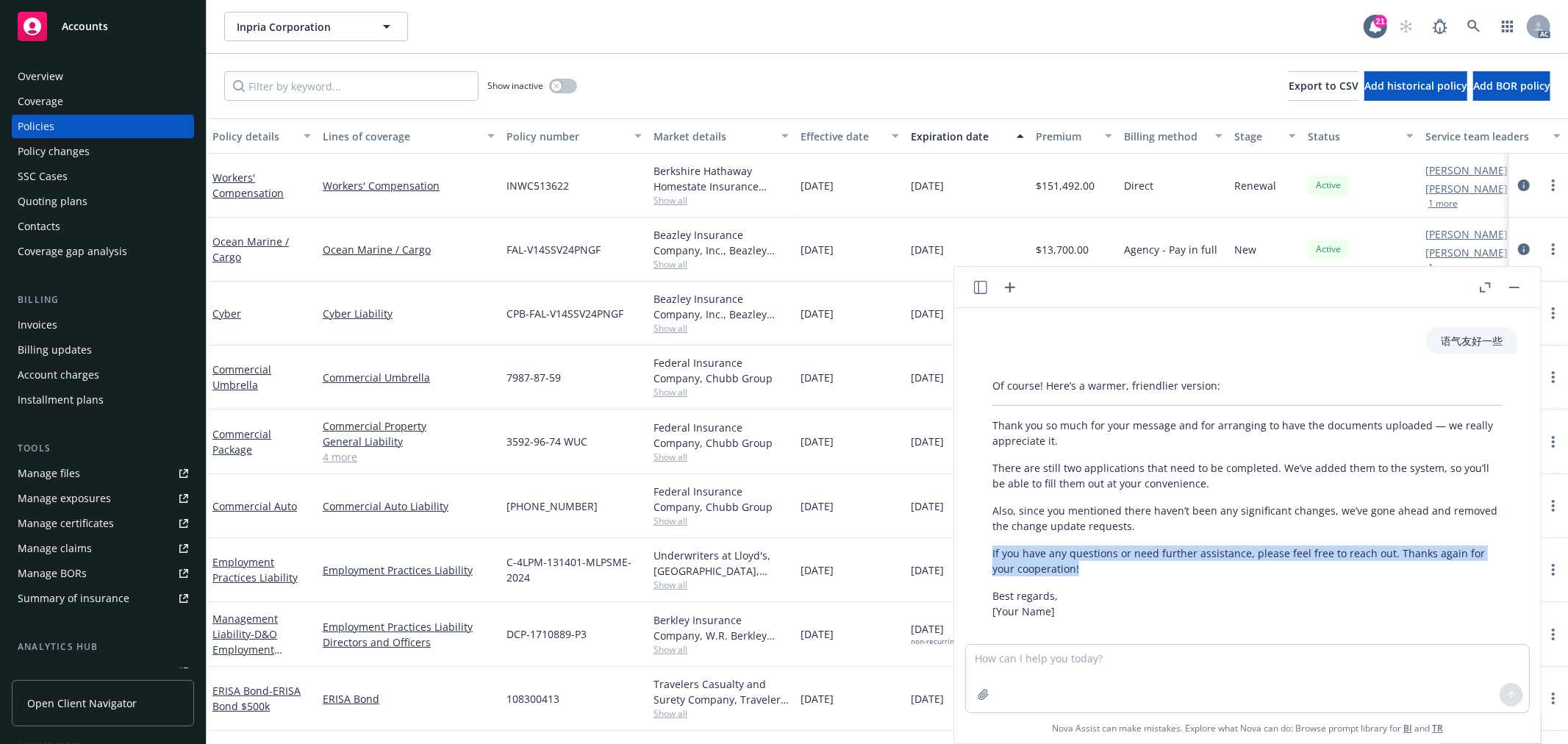
drag, startPoint x: 1092, startPoint y: 546, endPoint x: 981, endPoint y: 538, distance: 111.3
click at [981, 538] on div "Of course! Here’s a warmer, friendlier version: Thank you so much for your mess…" at bounding box center [1247, 499] width 540 height 253
copy p "If you have any questions or need further assistance, please feel free to reach…"
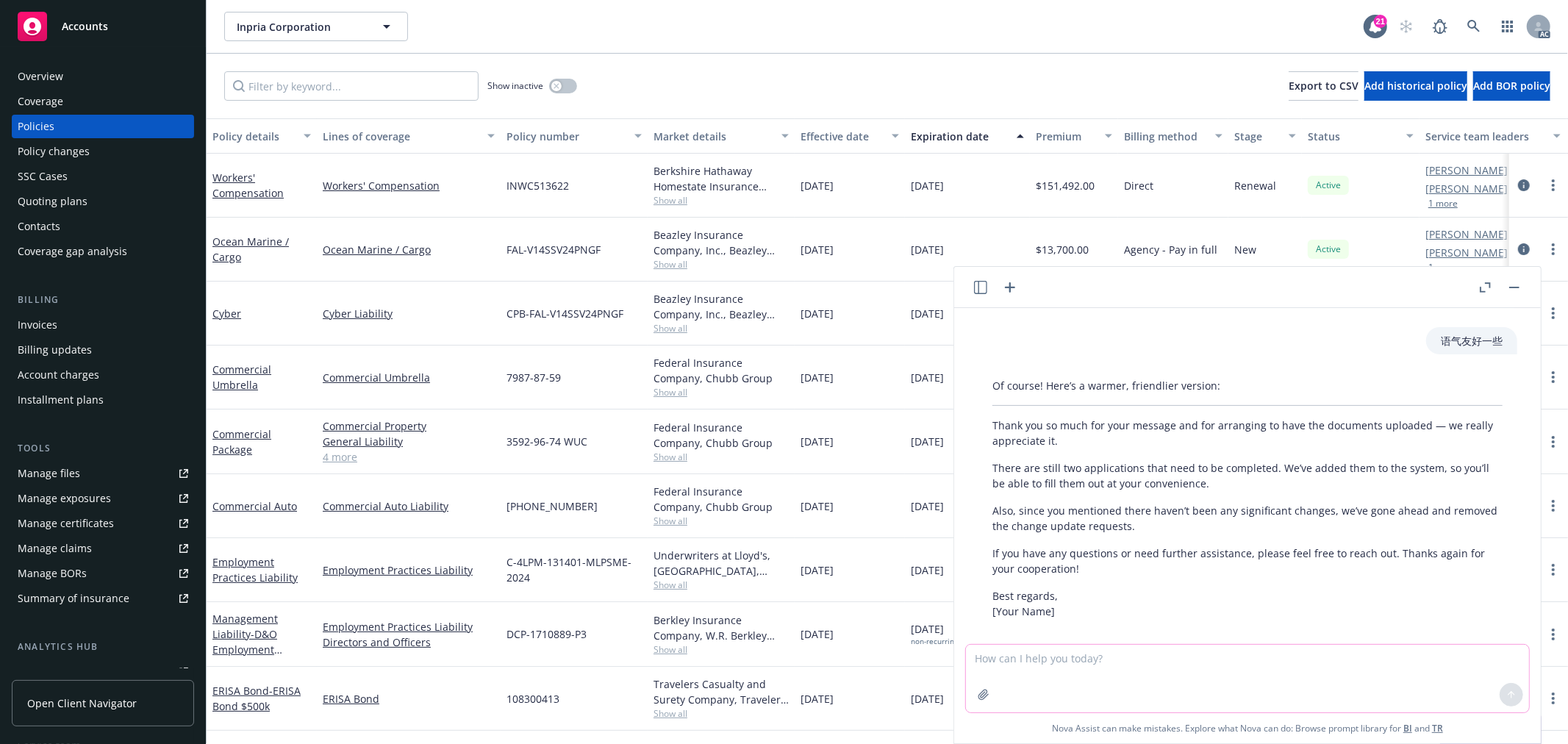
click at [1123, 672] on textarea at bounding box center [1247, 679] width 564 height 68
type textarea "第二段修改一下 ，麻烦你也review并完成它们。"
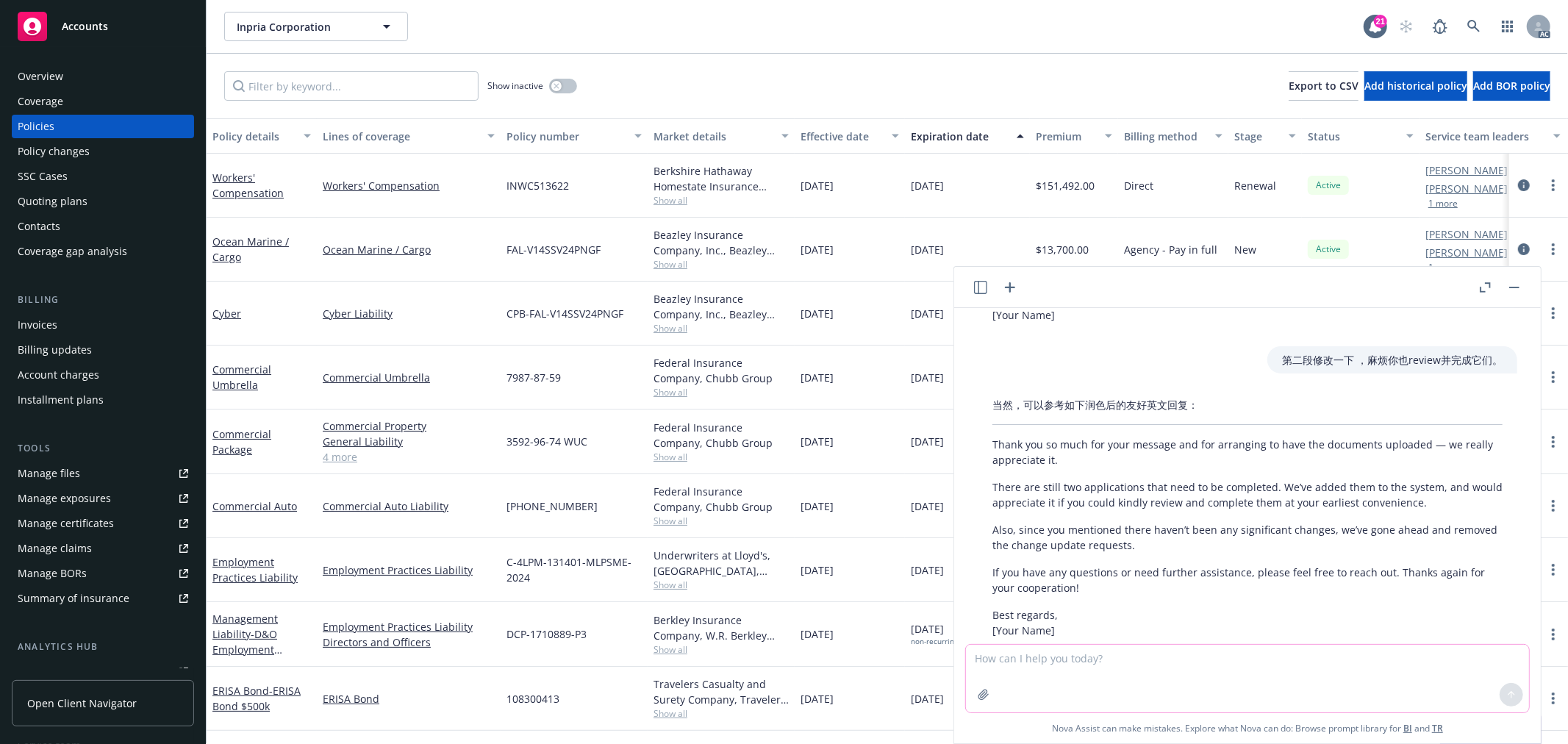
scroll to position [1862, 0]
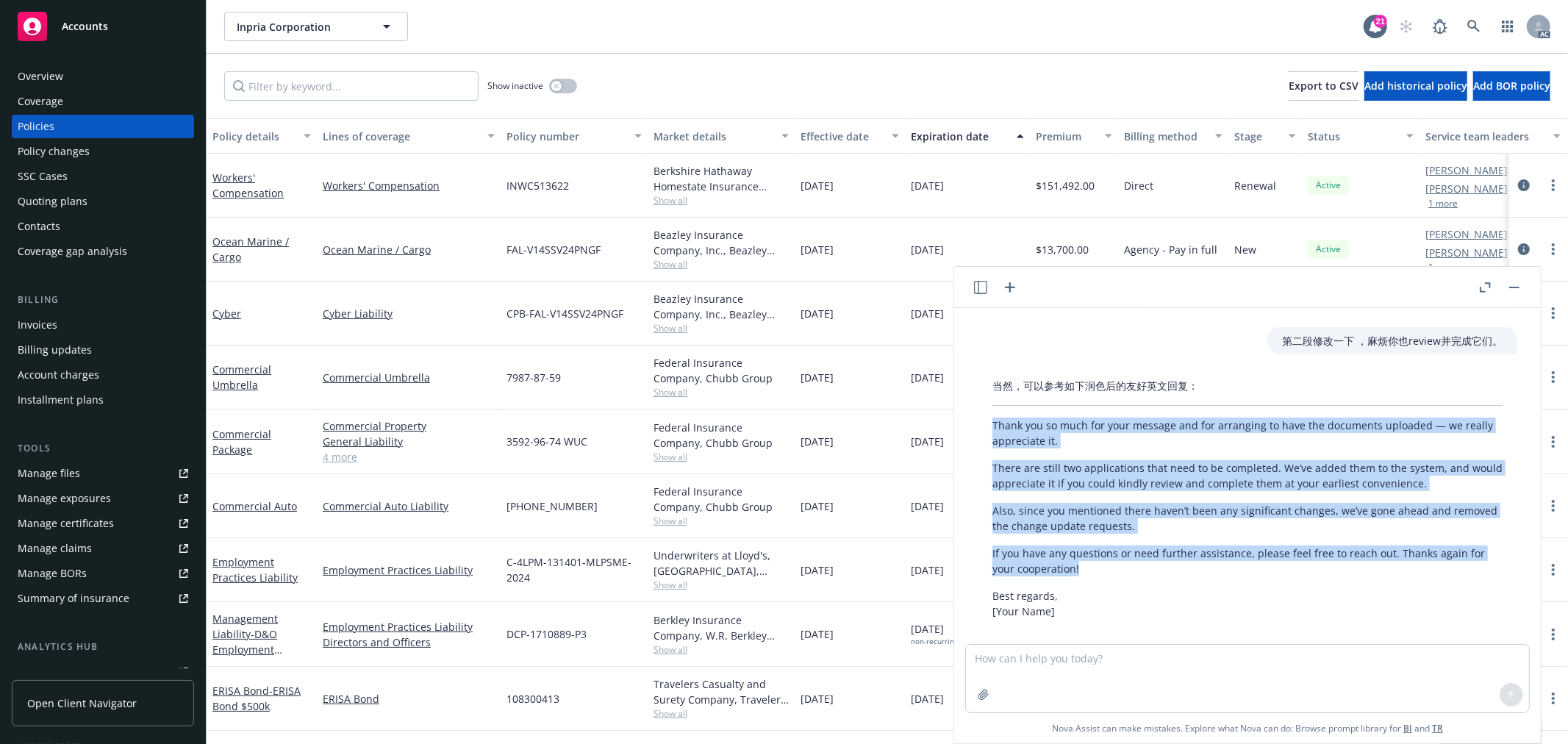
drag, startPoint x: 1004, startPoint y: 431, endPoint x: 1085, endPoint y: 550, distance: 144.0
click at [1085, 550] on div "当然，可以参考如下润色后的友好英文回复： Thank you so much for your message and for arranging to ha…" at bounding box center [1247, 499] width 540 height 253
copy div "Thank you so much for your message and for arranging to have the documents uplo…"
click at [1190, 516] on p "Also, since you mentioned there haven’t been any significant changes, we’ve gon…" at bounding box center [1247, 519] width 510 height 31
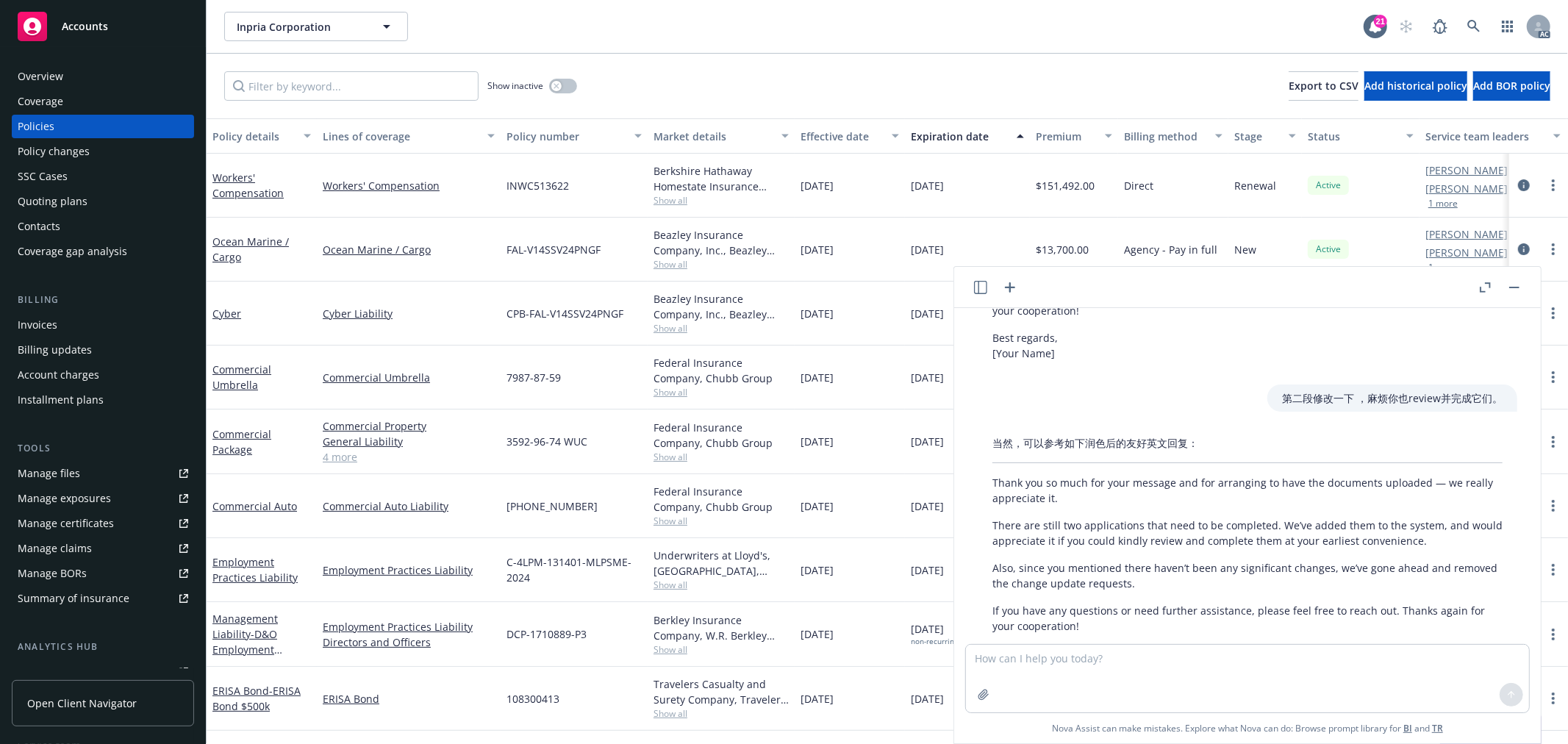
scroll to position [1780, 0]
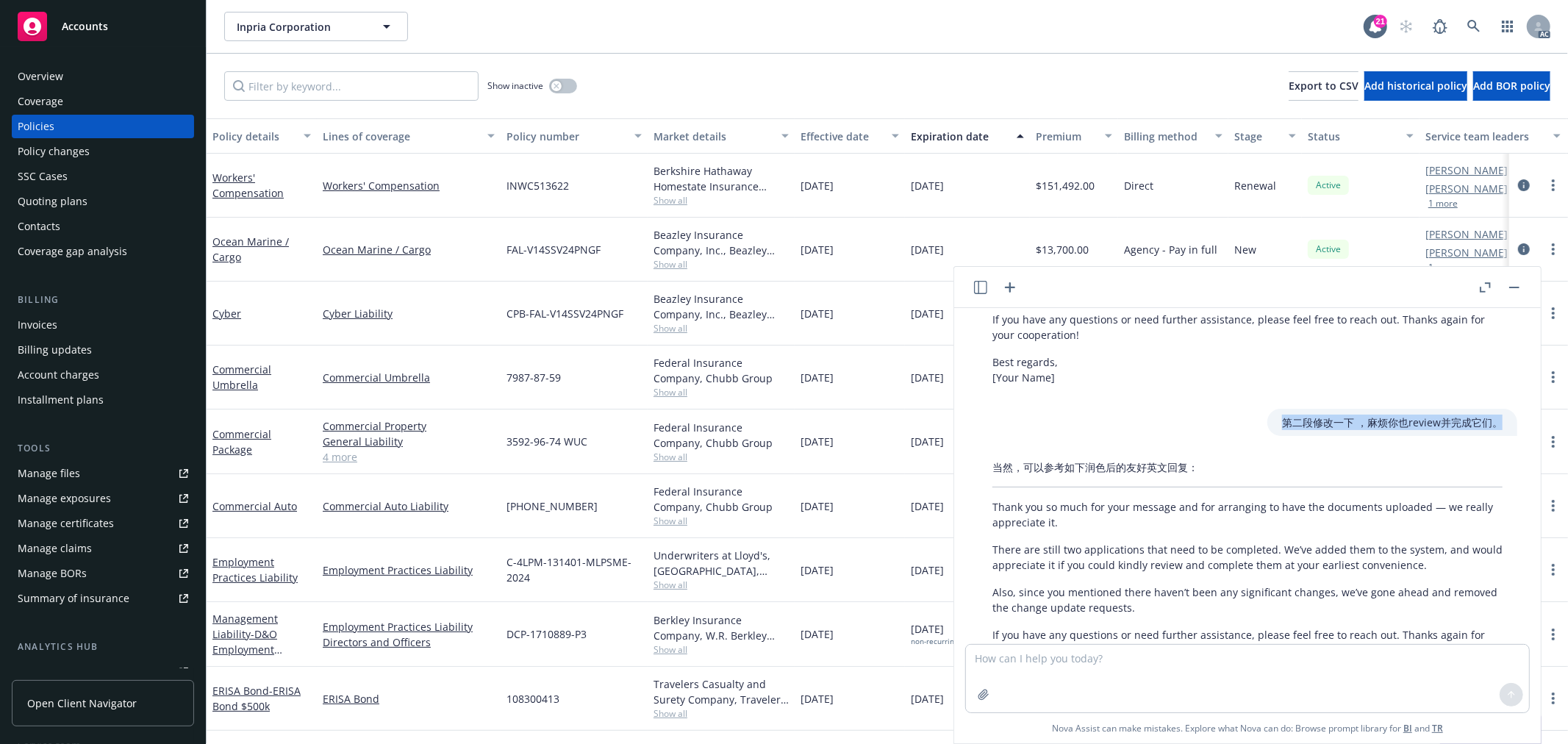
drag, startPoint x: 1259, startPoint y: 405, endPoint x: 1475, endPoint y: 406, distance: 216.0
click at [1475, 414] on p "第二段修改一下 ，麻烦你也review并完成它们。" at bounding box center [1392, 422] width 221 height 16
copy p "第二段修改一下 ，麻烦你也review并完成它们。"
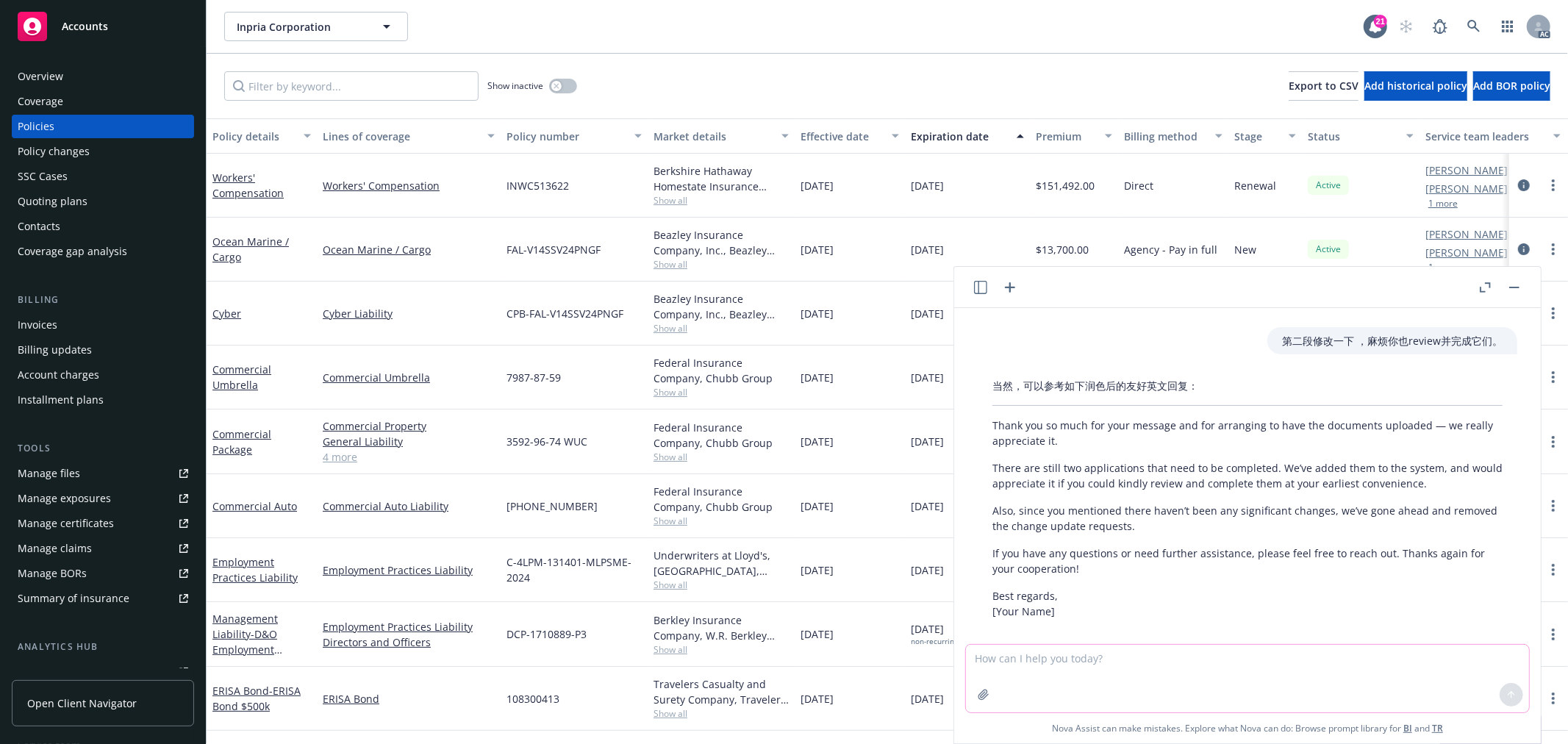
click at [1106, 665] on textarea at bounding box center [1247, 679] width 564 height 68
paste textarea "第二段修改一下 ，麻烦你也review并完成它们。"
drag, startPoint x: 1199, startPoint y: 655, endPoint x: 917, endPoint y: 655, distance: 282.0
click at [917, 655] on body "Accounts Overview Coverage Policies Policy changes SSC Cases Quoting plans Cont…" at bounding box center [784, 372] width 1568 height 744
paste textarea "Thank you for reaching out! Since you mentioned there haven’t been any signific…"
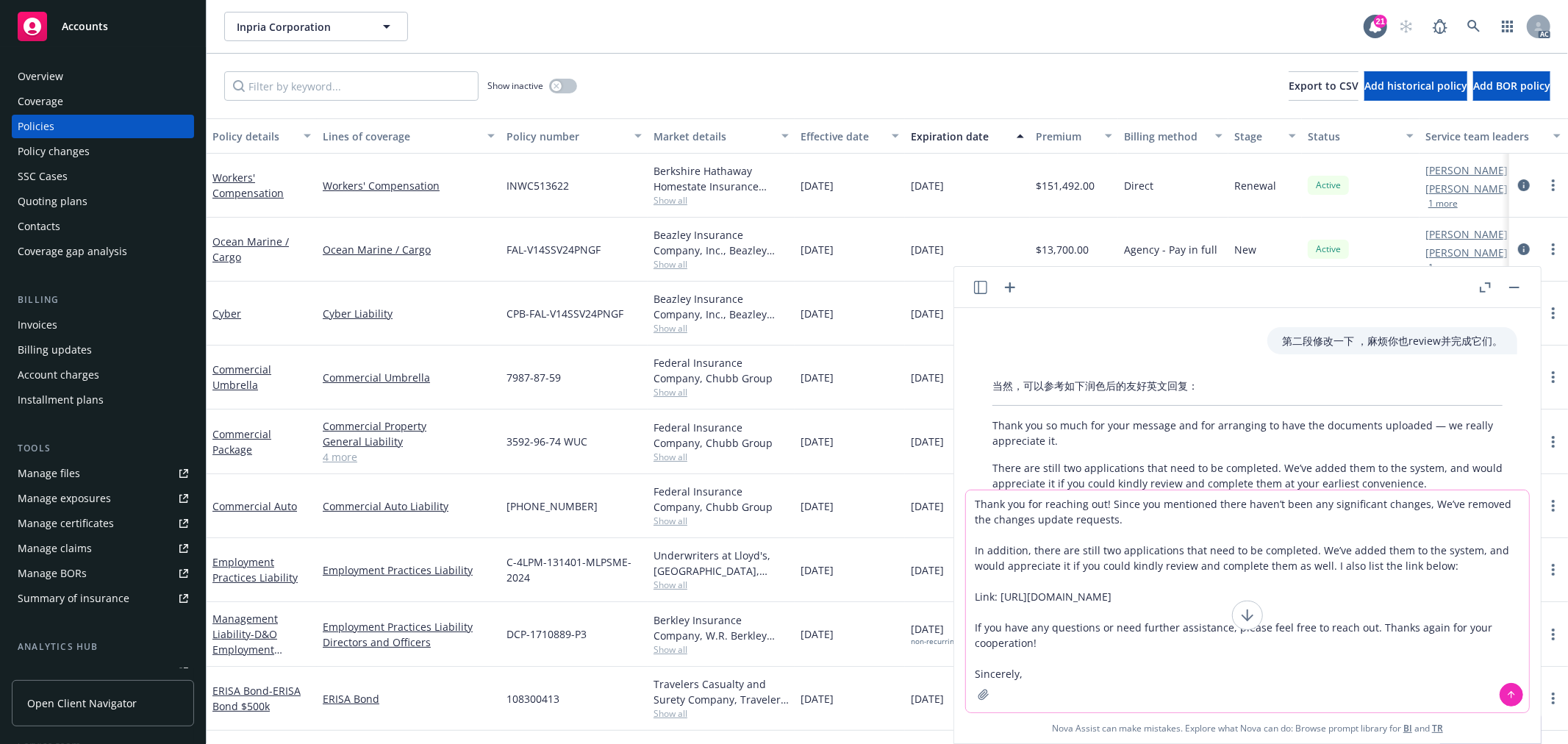
click at [974, 504] on textarea "Thank you for reaching out! Since you mentioned there haven’t been any signific…" at bounding box center [1247, 601] width 564 height 222
type textarea "润色：Thank you for reaching out! Since you mentioned there haven’t been any signi…"
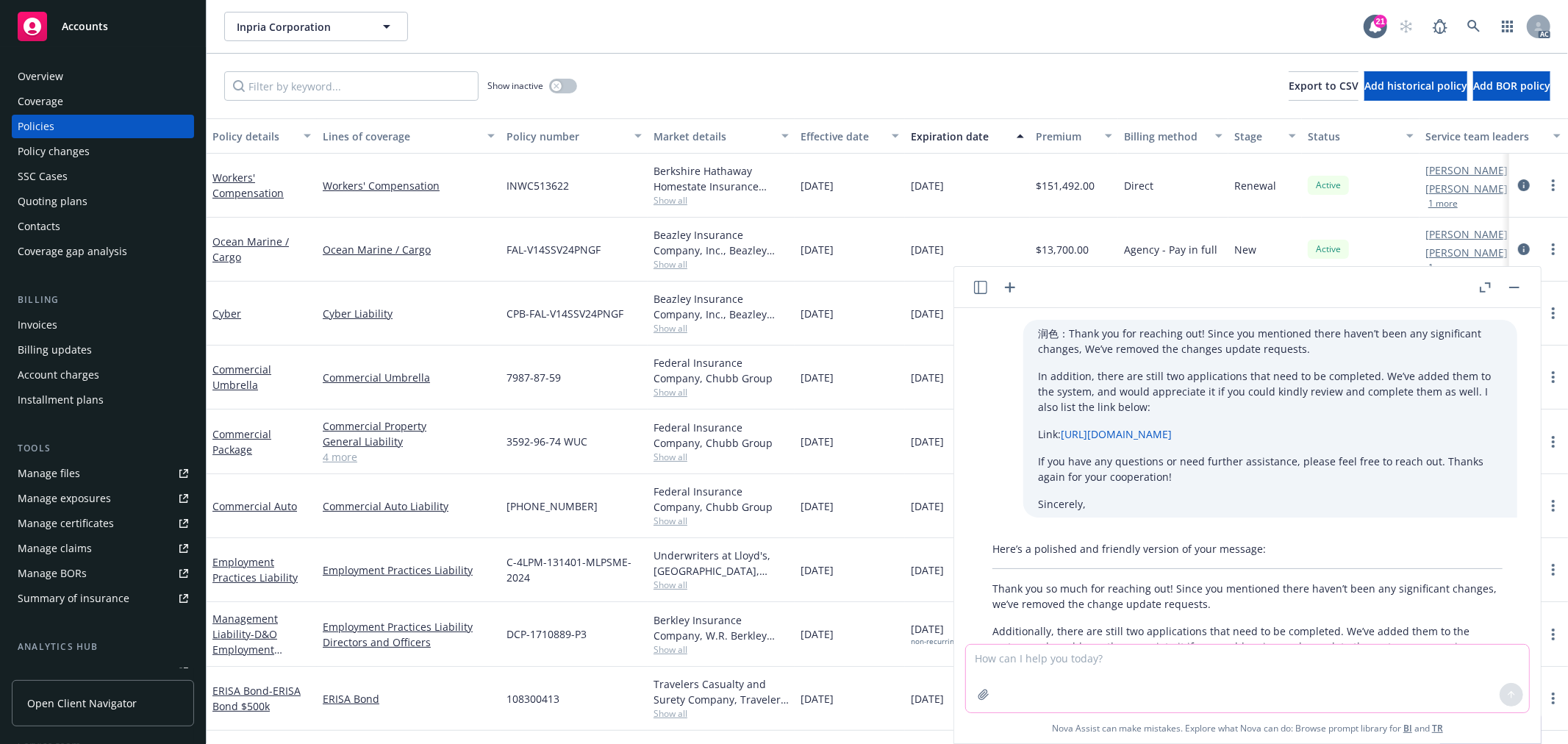
scroll to position [2348, 0]
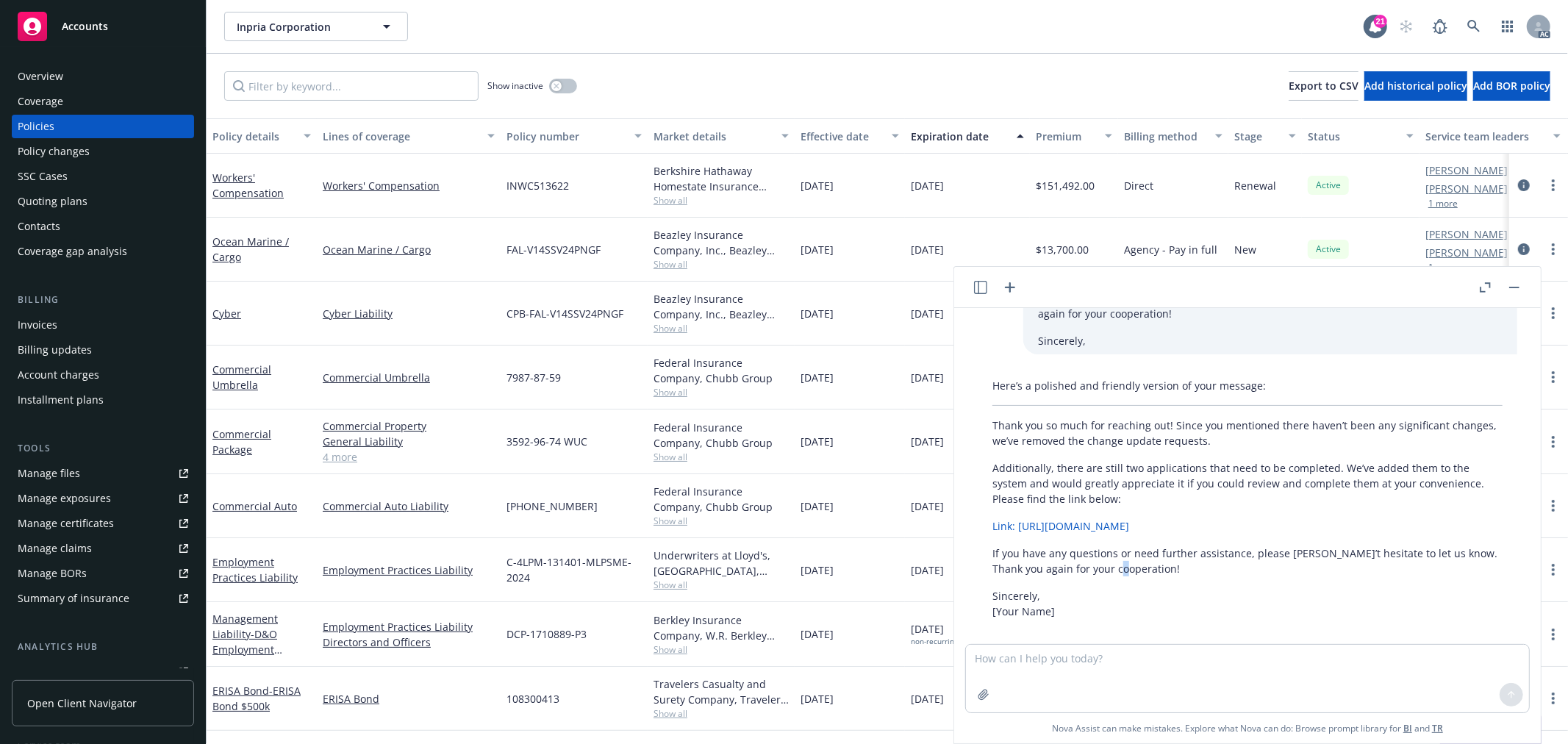
drag, startPoint x: 1136, startPoint y: 554, endPoint x: 1117, endPoint y: 553, distance: 19.0
click at [1117, 553] on p "If you have any questions or need further assistance, please [PERSON_NAME]’t he…" at bounding box center [1247, 562] width 510 height 31
click at [1140, 554] on p "If you have any questions or need further assistance, please [PERSON_NAME]’t he…" at bounding box center [1247, 562] width 510 height 31
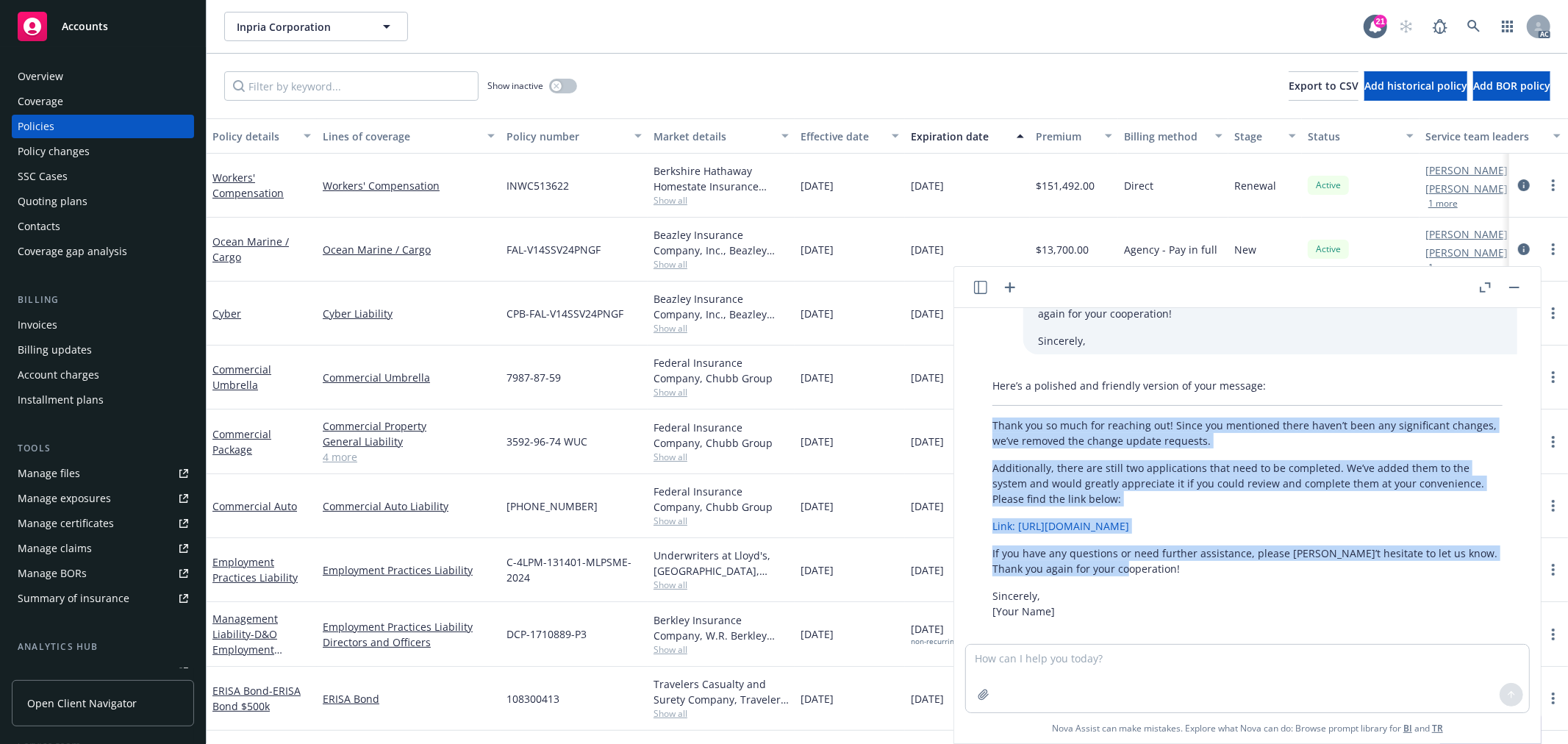
drag, startPoint x: 1118, startPoint y: 542, endPoint x: 993, endPoint y: 415, distance: 178.2
click at [993, 415] on div "Here’s a polished and friendly version of your message: Thank you so much for r…" at bounding box center [1247, 499] width 540 height 253
copy div "Thank you so much for reaching out! Since you mentioned there haven’t been any …"
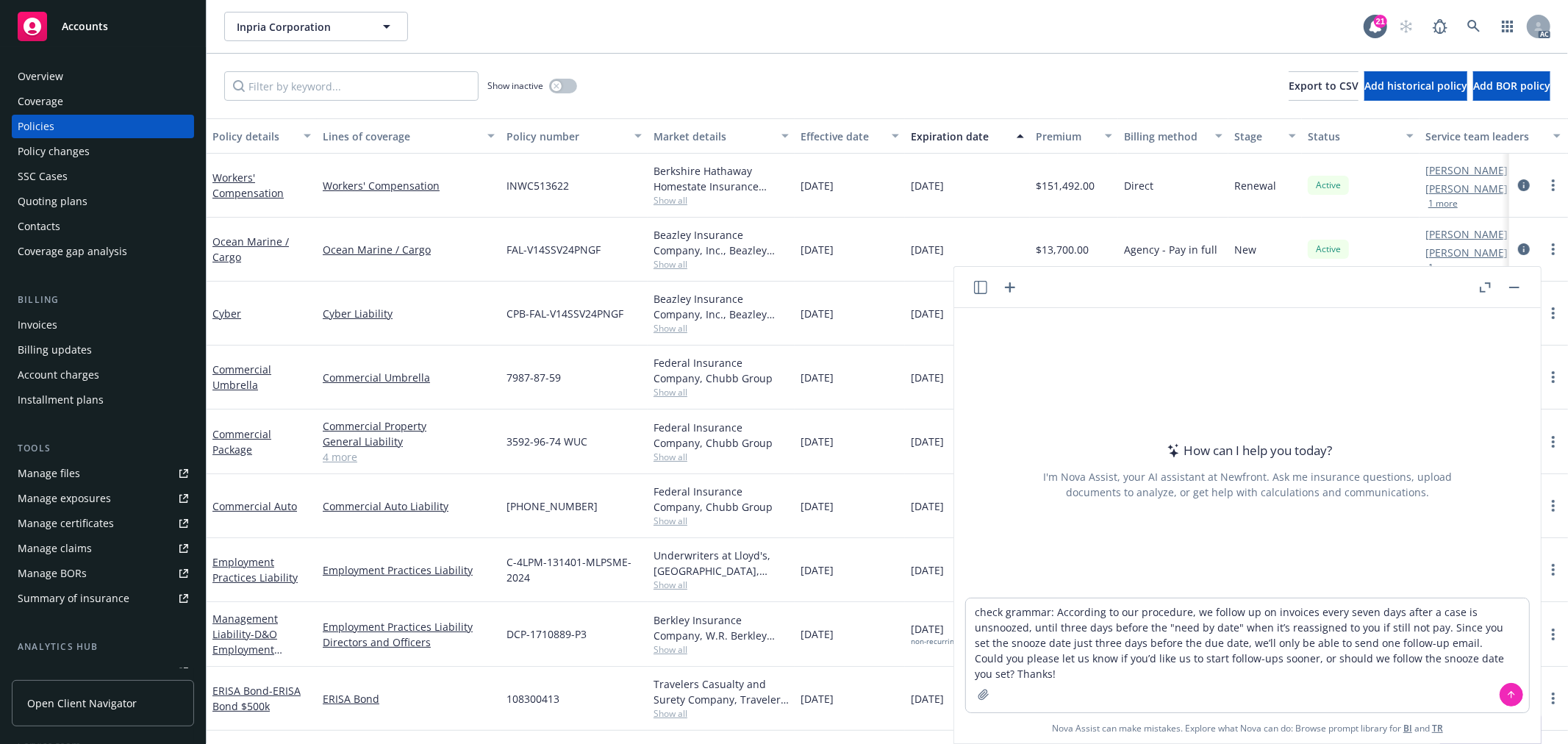
type textarea "check grammar: According to our procedure, we follow up on invoices every seven…"
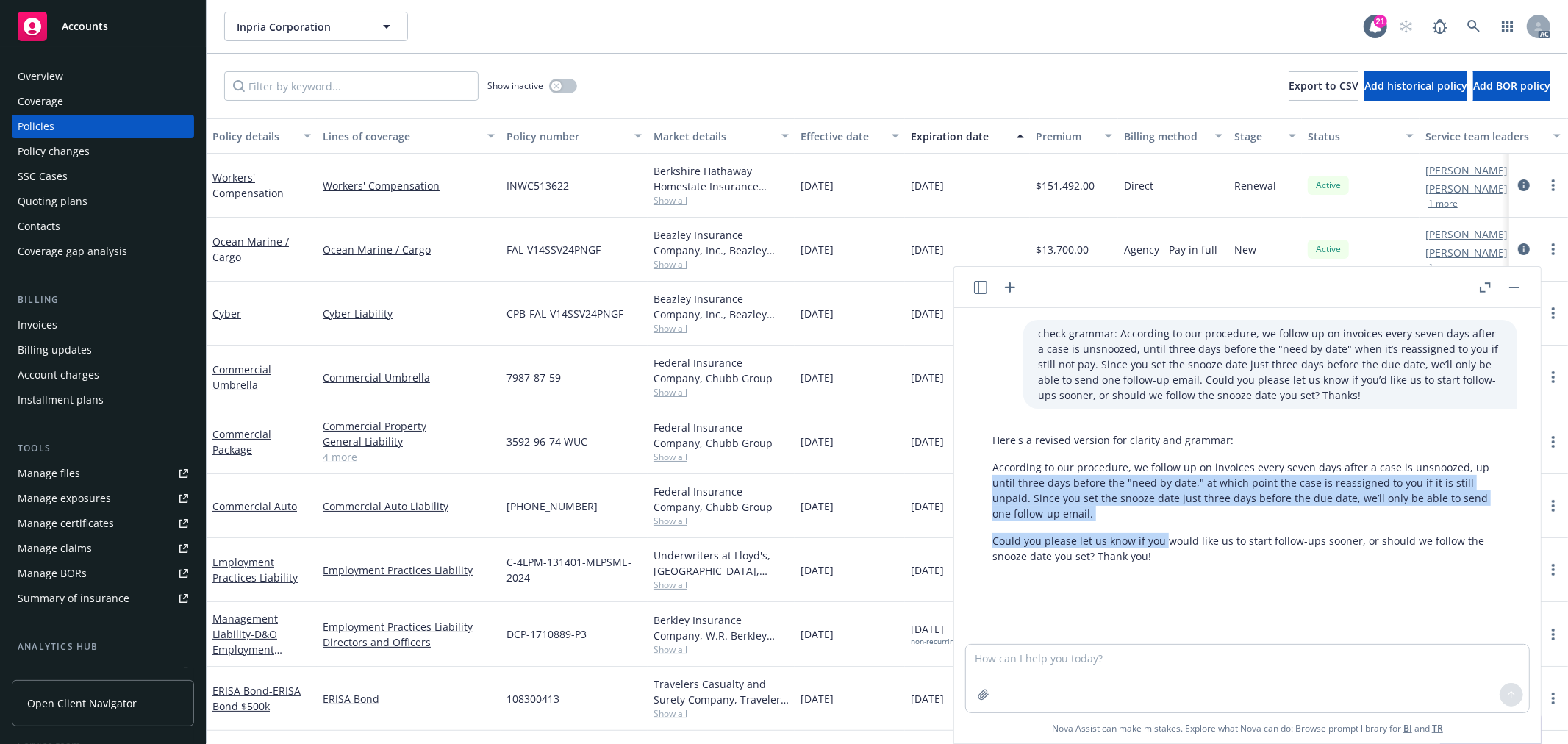
drag, startPoint x: 1120, startPoint y: 547, endPoint x: 1057, endPoint y: 500, distance: 78.6
click at [976, 479] on div "Here's a revised version for clarity and grammar: According to our procedure, w…" at bounding box center [1247, 498] width 564 height 143
click at [1150, 542] on p "Could you please let us know if you would like us to start follow-ups sooner, o…" at bounding box center [1247, 549] width 510 height 31
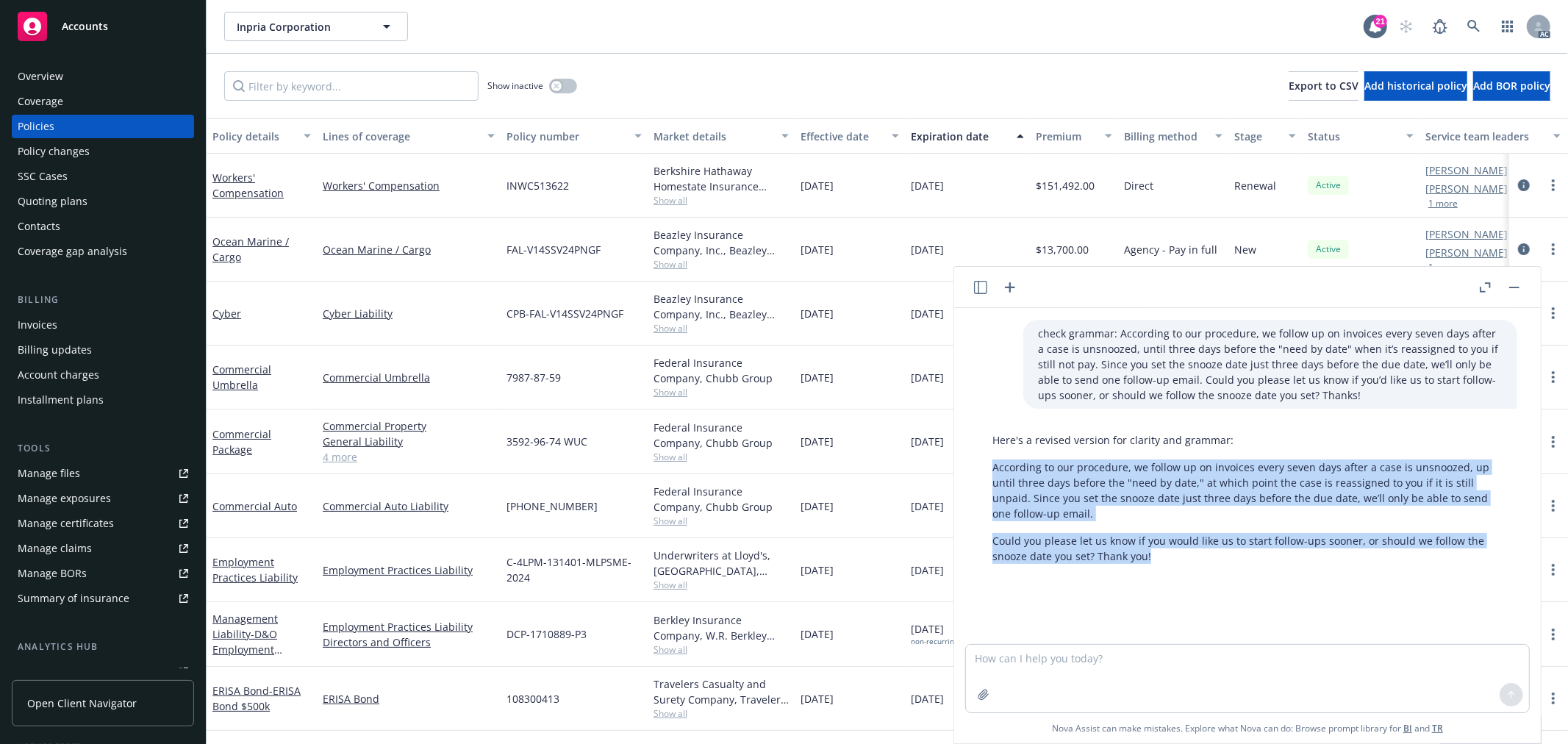
drag, startPoint x: 1156, startPoint y: 553, endPoint x: 994, endPoint y: 467, distance: 183.4
click at [994, 467] on div "Here's a revised version for clarity and grammar: According to our procedure, w…" at bounding box center [1247, 498] width 540 height 143
copy div "According to our procedure, we follow up on invoices every seven days after a c…"
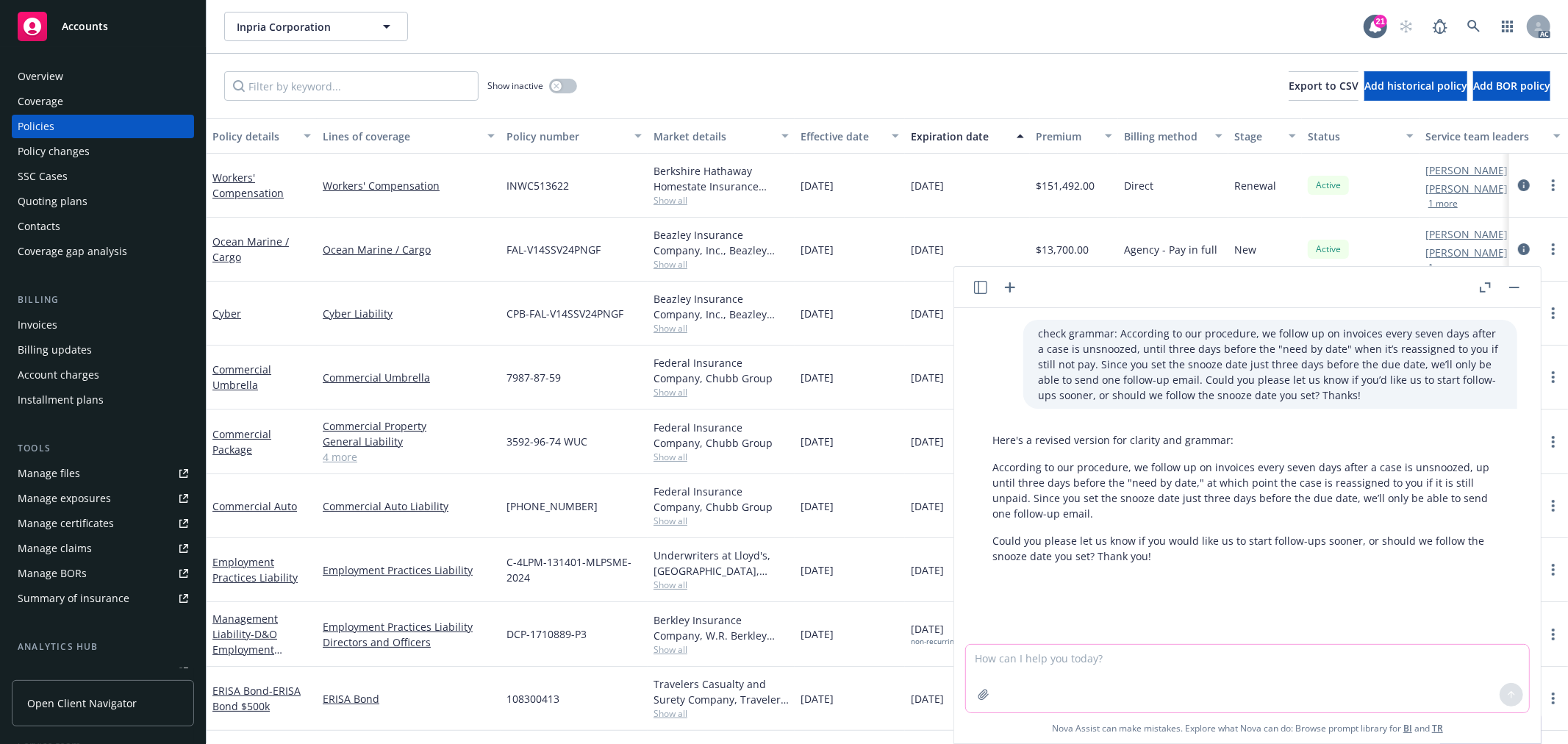
click at [1123, 662] on textarea at bounding box center [1247, 679] width 564 height 68
click at [1353, 541] on p "Could you please let us know if you would like us to start follow-ups sooner, o…" at bounding box center [1247, 549] width 510 height 31
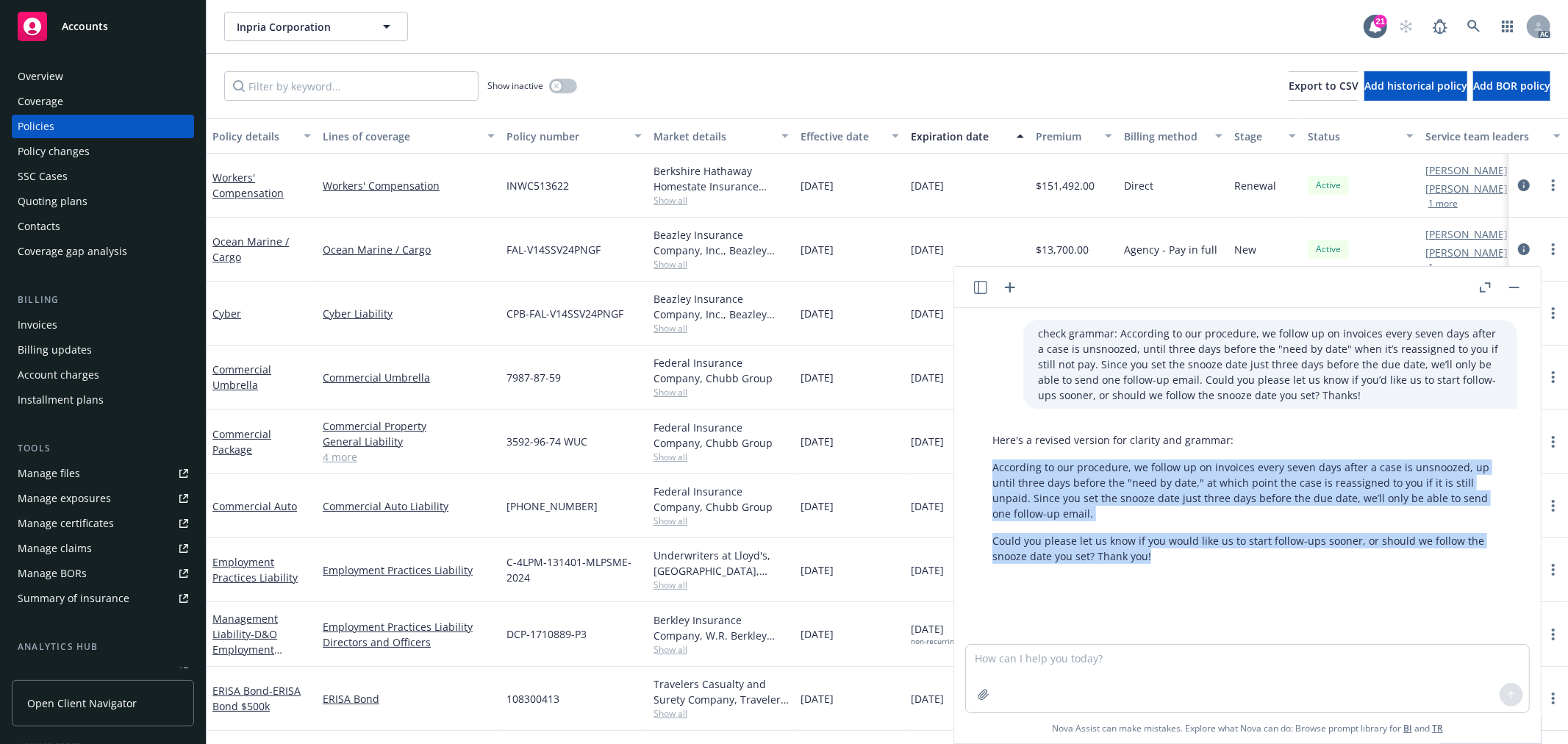
drag, startPoint x: 1170, startPoint y: 556, endPoint x: 995, endPoint y: 466, distance: 196.8
click at [995, 466] on div "Here's a revised version for clarity and grammar: According to our procedure, w…" at bounding box center [1247, 498] width 540 height 143
copy div "According to our procedure, we follow up on invoices every seven days after a c…"
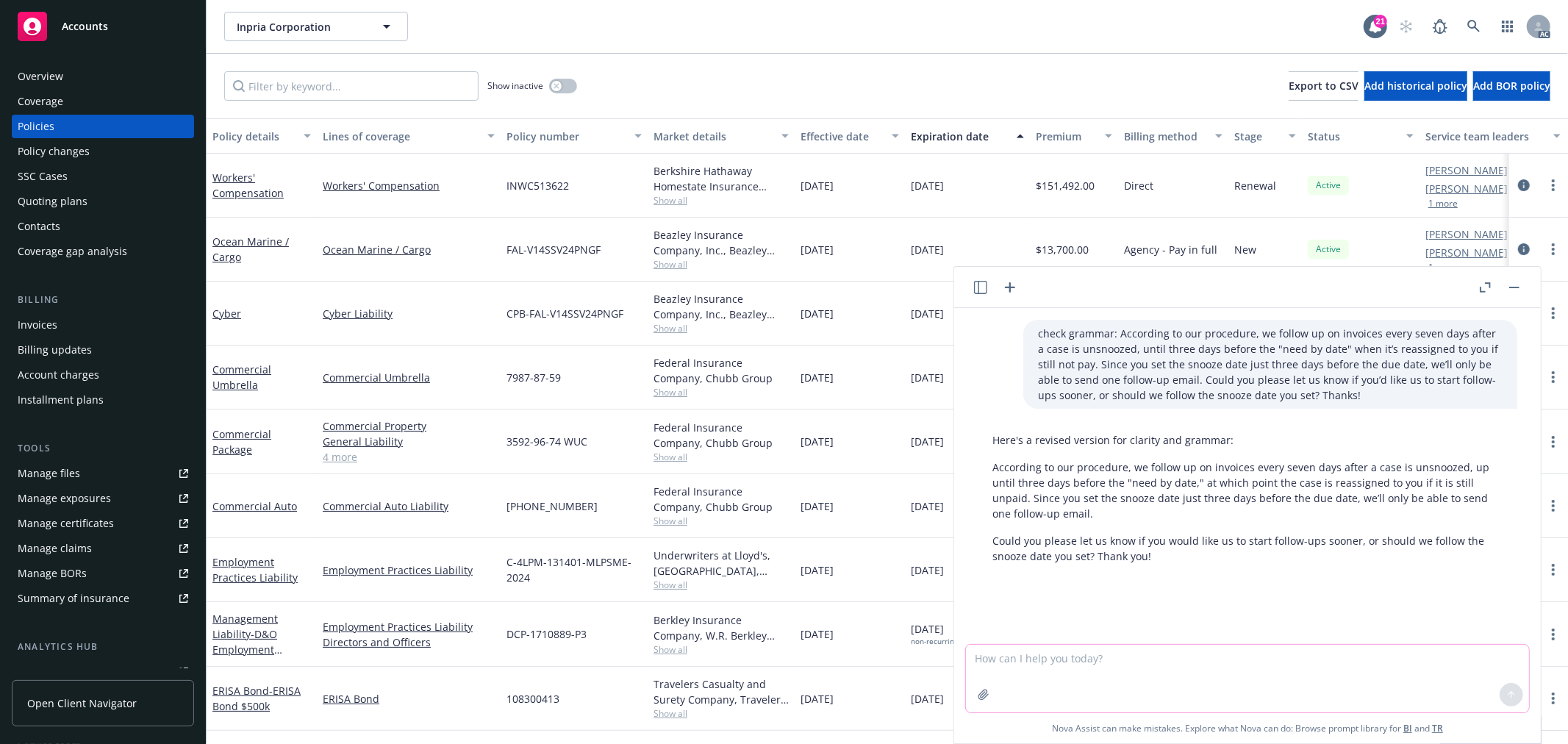
click at [1032, 658] on textarea at bounding box center [1247, 679] width 564 height 68
paste textarea "According to our procedure, we follow up on invoices every seven days after a c…"
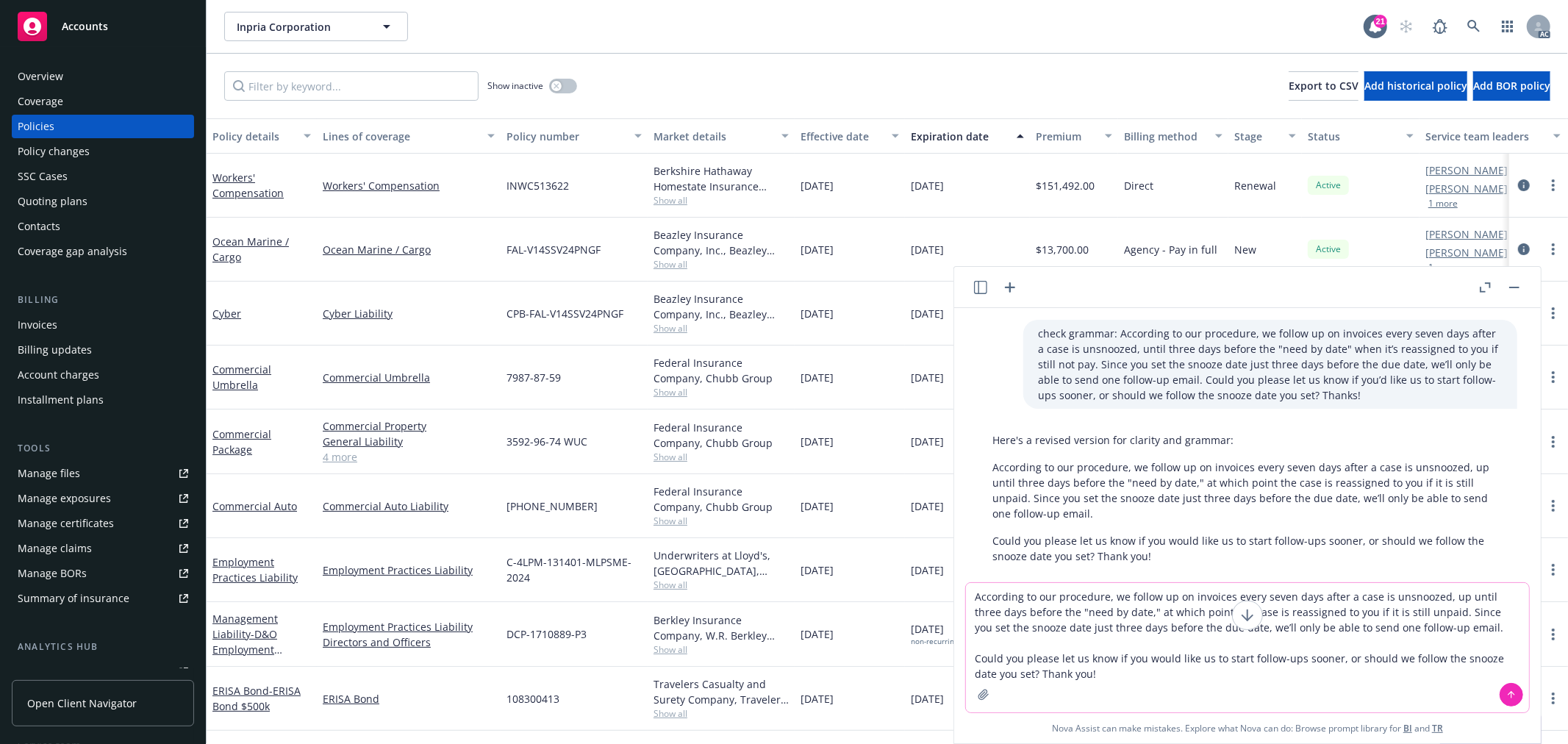
click at [1328, 657] on textarea "According to our procedure, we follow up on invoices every seven days after a c…" at bounding box center [1247, 647] width 564 height 129
click at [1395, 627] on textarea "According to our procedure, we follow up on invoices every seven days after a c…" at bounding box center [1247, 647] width 564 height 129
click at [968, 595] on textarea "According to our procedure, we follow up on invoices every seven days after a c…" at bounding box center [1247, 647] width 564 height 129
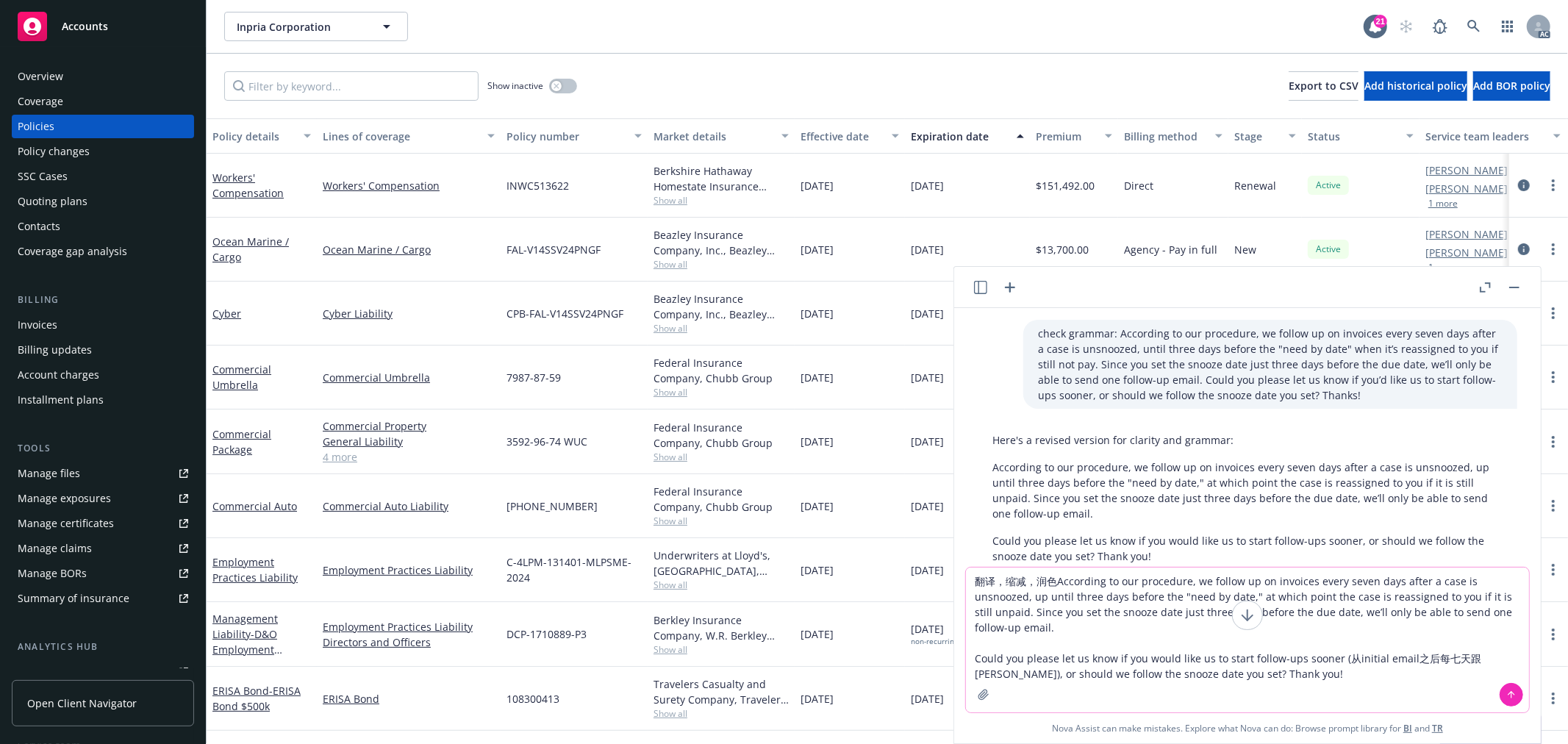
type textarea "翻译，缩减，润色：According to our procedure, we follow up on invoices every seven days …"
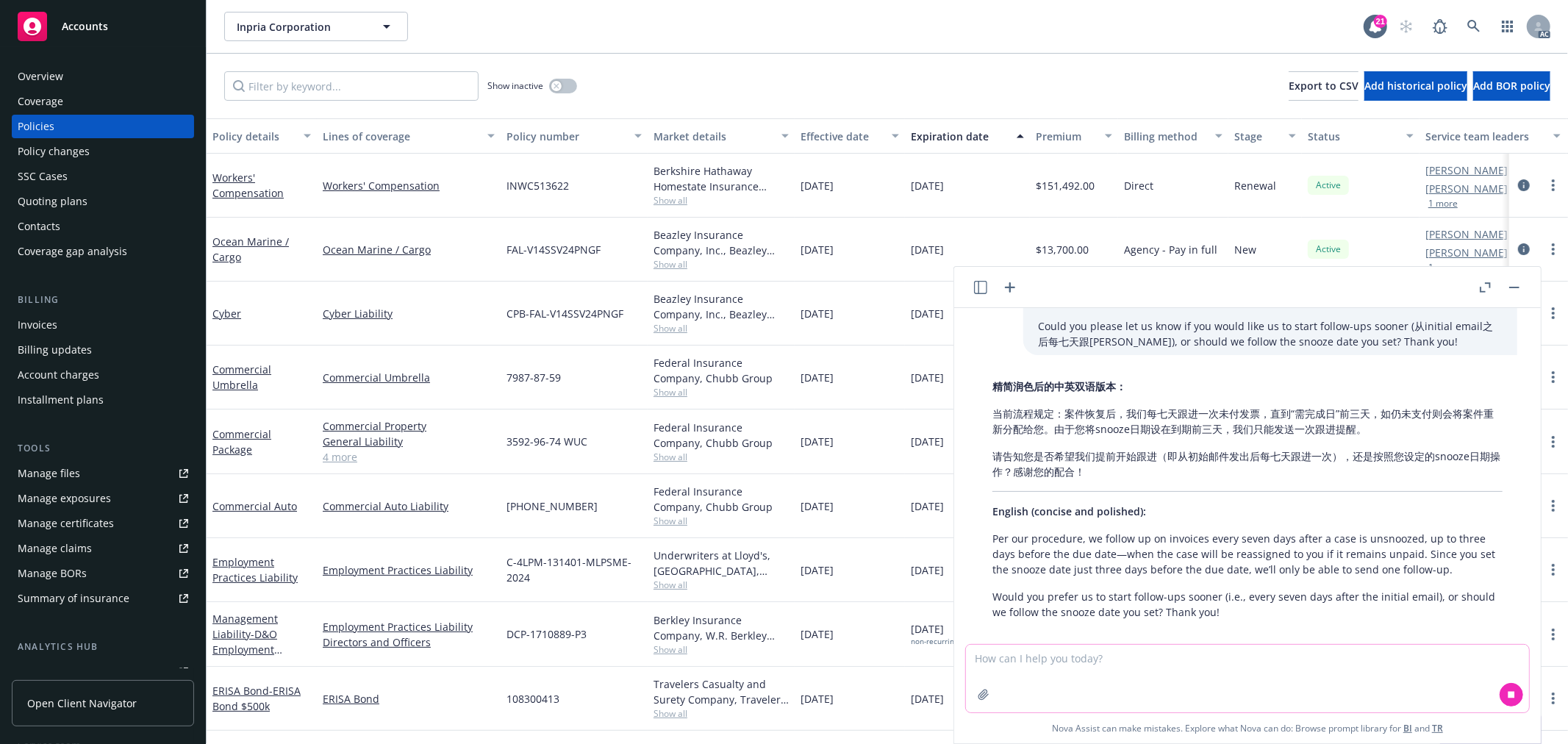
scroll to position [365, 0]
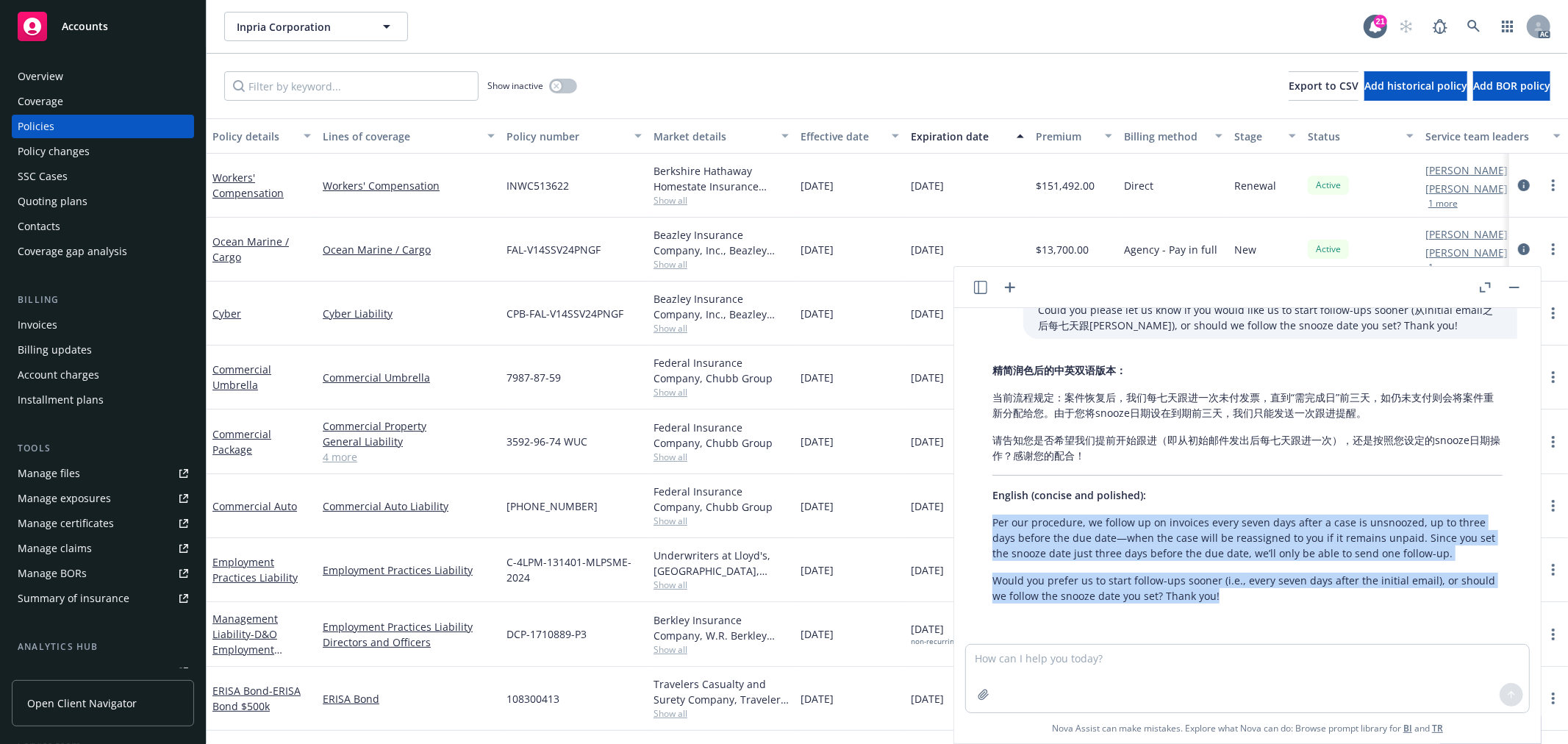
drag, startPoint x: 1259, startPoint y: 590, endPoint x: 989, endPoint y: 519, distance: 279.2
click at [989, 519] on div "精简润色后的中英双语版本： 当前流程规定：案件恢复后，我们每七天跟进一次未付发票，直到“需完成日”前三天，如仍未支付则会将案件重新分配给您。由于您将snooz…" at bounding box center [1247, 483] width 540 height 253
copy div "Per our procedure, we follow up on invoices every seven days after a case is un…"
click at [1523, 288] on button "button" at bounding box center [1515, 287] width 18 height 18
